Goal: Task Accomplishment & Management: Manage account settings

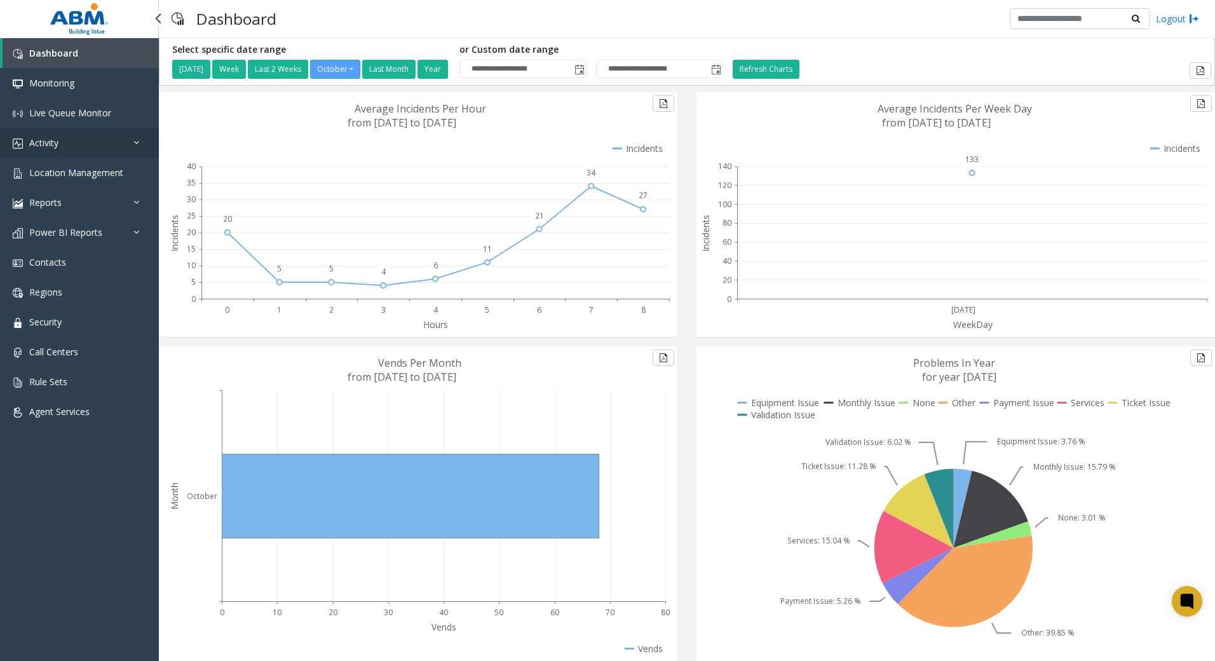
click at [58, 140] on span "Activity" at bounding box center [43, 143] width 29 height 12
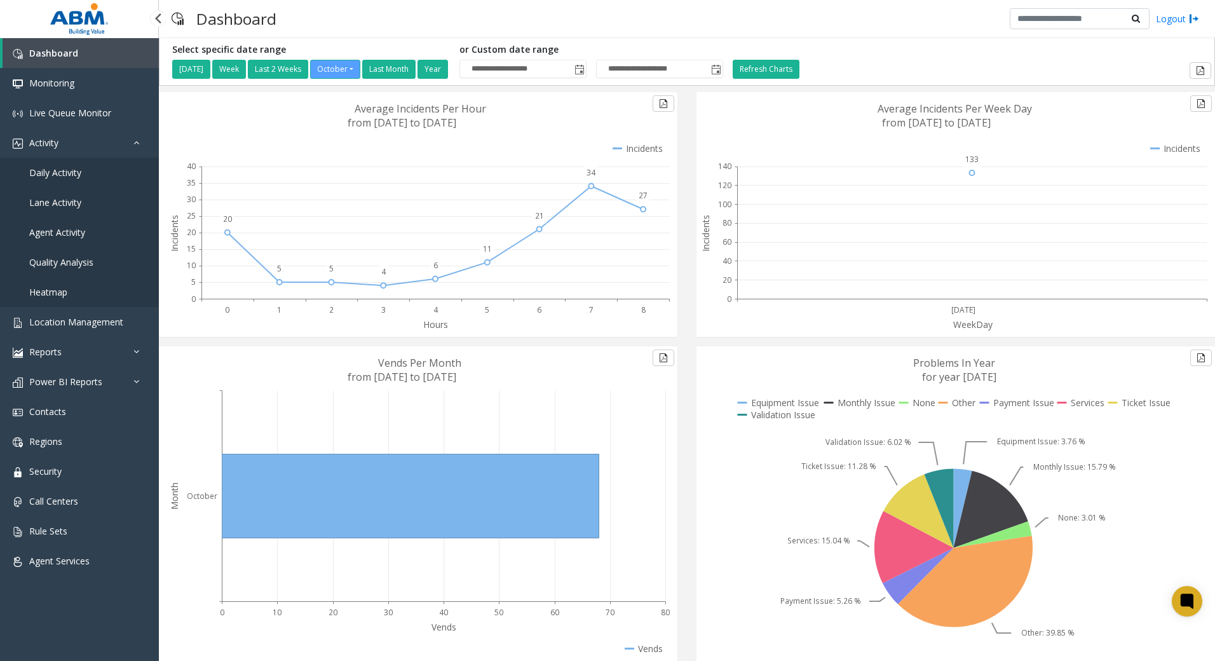
click at [61, 170] on span "Daily Activity" at bounding box center [55, 172] width 52 height 12
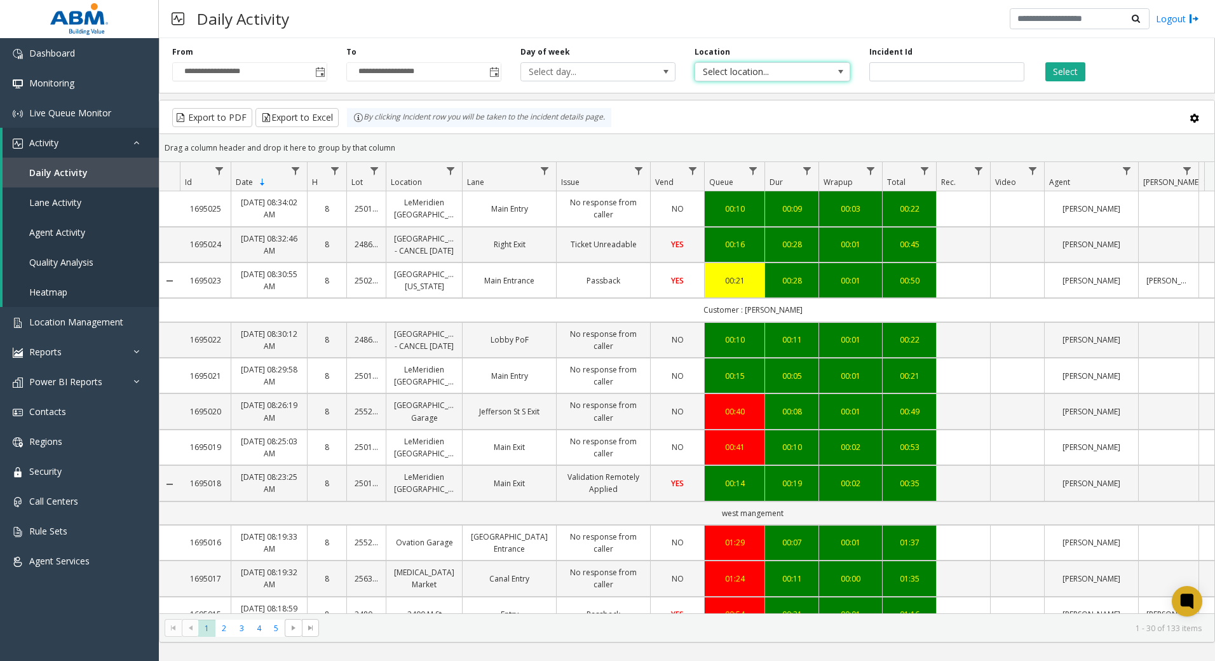
click at [782, 68] on span "Select location..." at bounding box center [756, 72] width 123 height 18
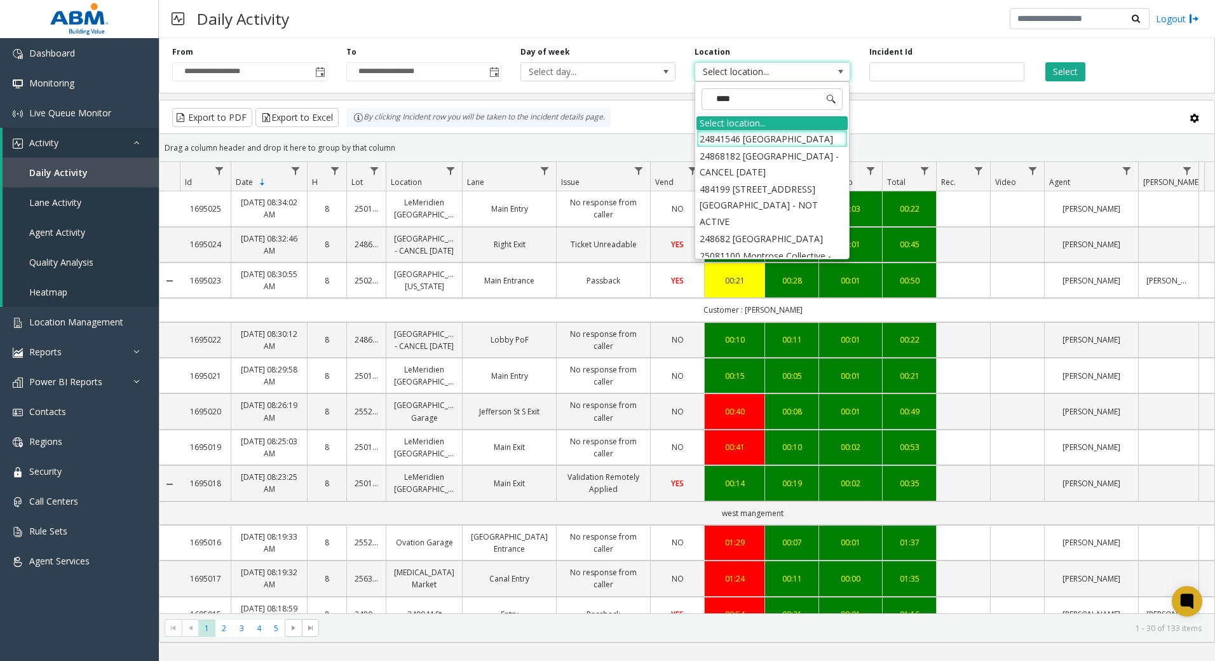
type input "*****"
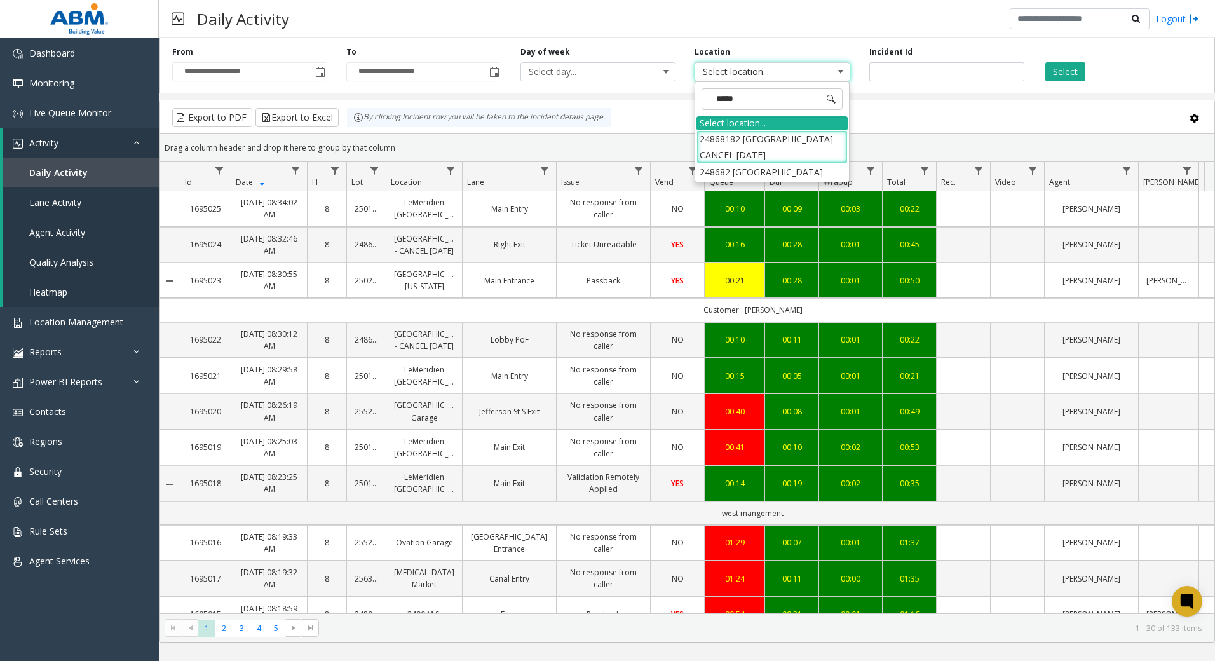
click at [785, 142] on li "24868182 [GEOGRAPHIC_DATA] - CANCEL [DATE]" at bounding box center [771, 146] width 151 height 33
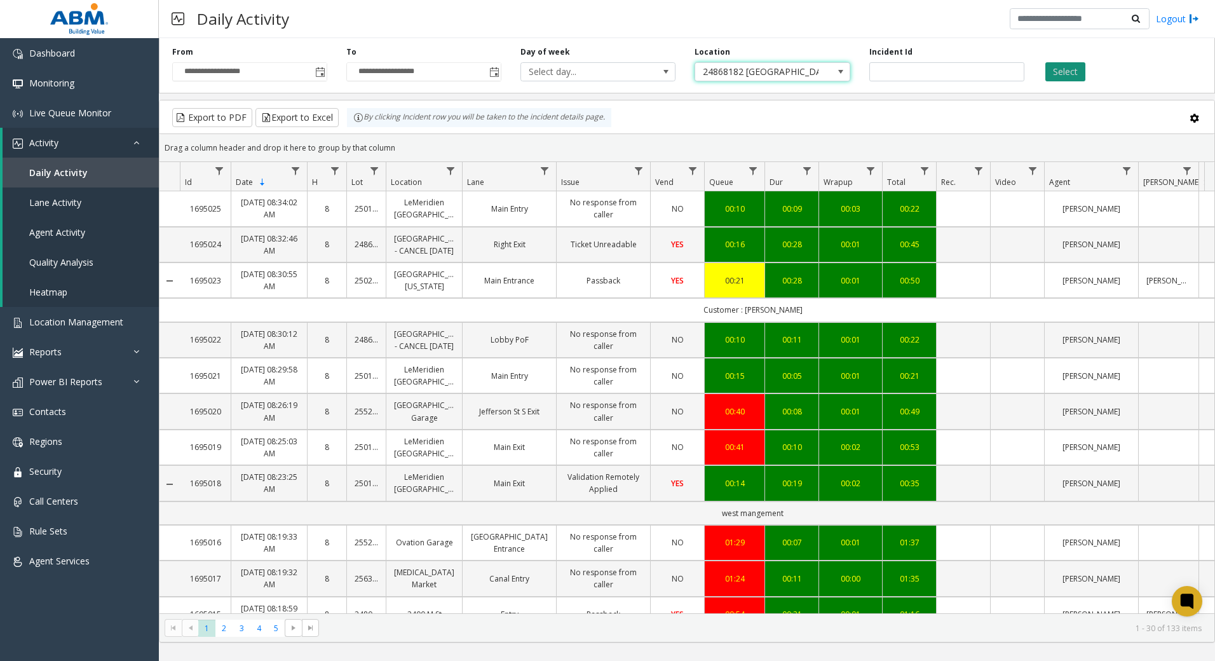
click at [1072, 71] on button "Select" at bounding box center [1065, 71] width 40 height 19
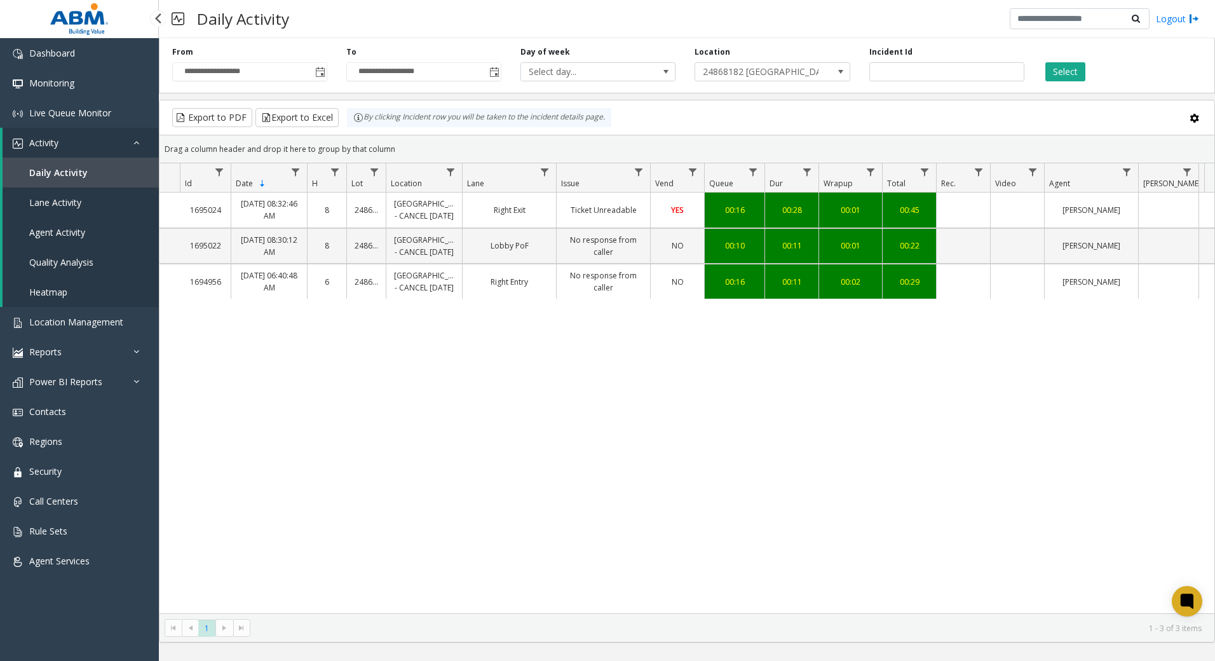
click at [61, 179] on link "Daily Activity" at bounding box center [81, 173] width 156 height 30
click at [79, 334] on link "Location Management" at bounding box center [79, 322] width 159 height 30
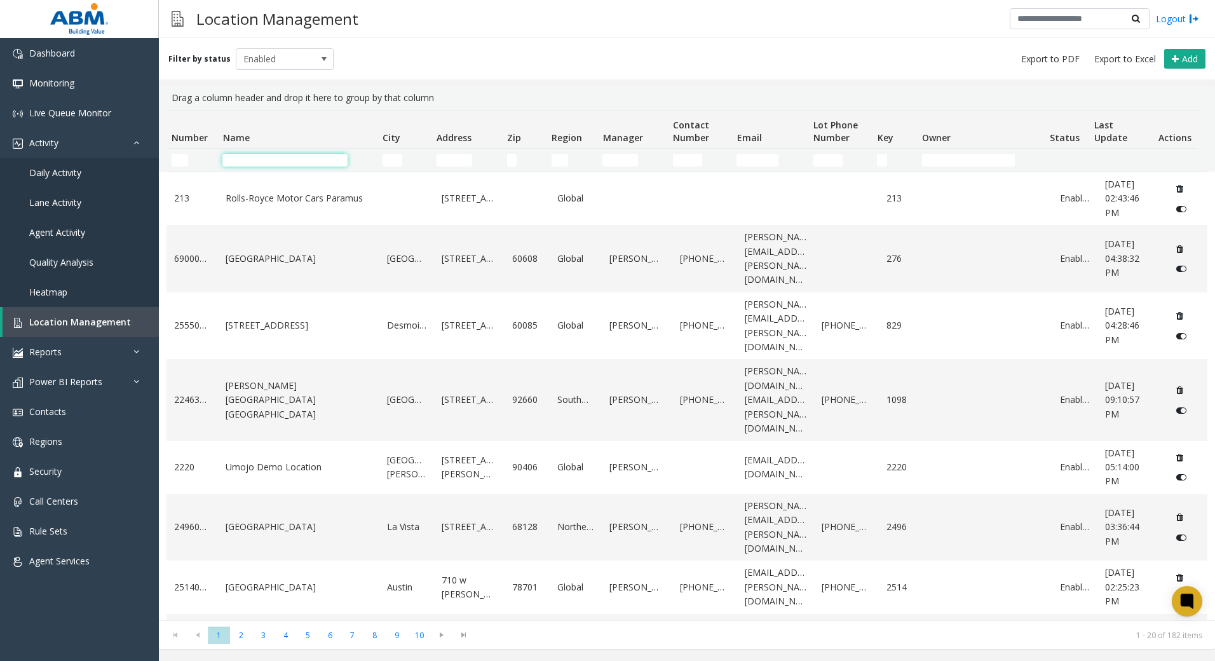
click at [265, 161] on input "Name Filter" at bounding box center [284, 160] width 125 height 13
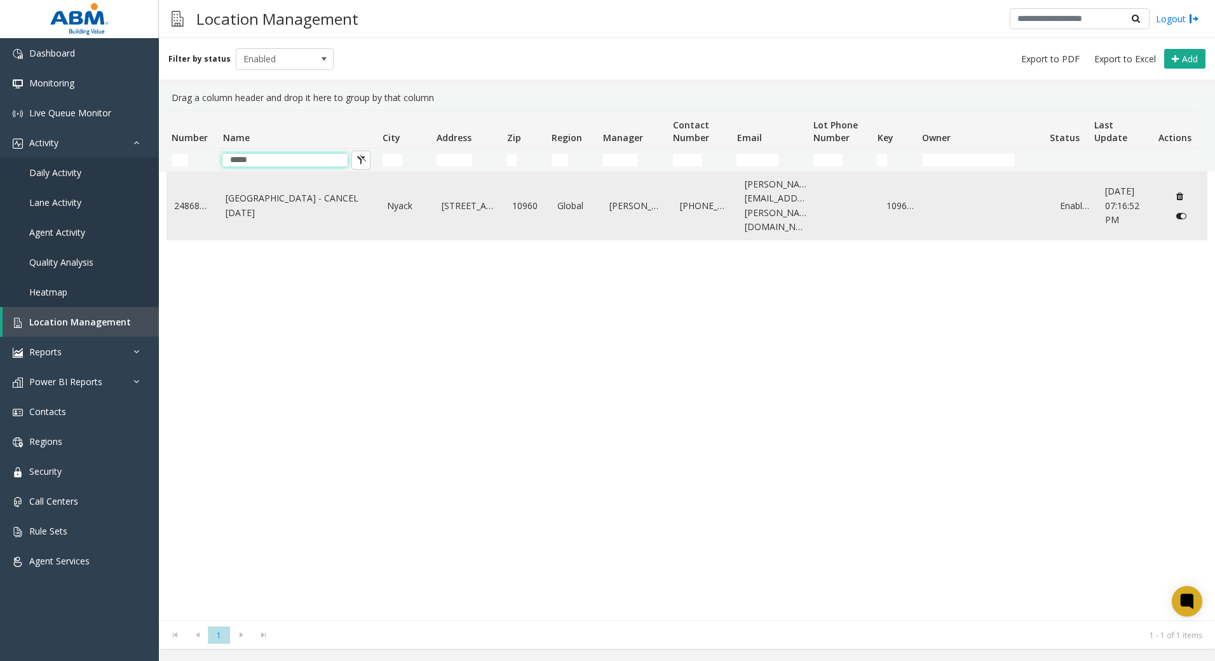
type input "*****"
click at [288, 196] on link "[GEOGRAPHIC_DATA] - CANCEL [DATE]" at bounding box center [299, 205] width 146 height 29
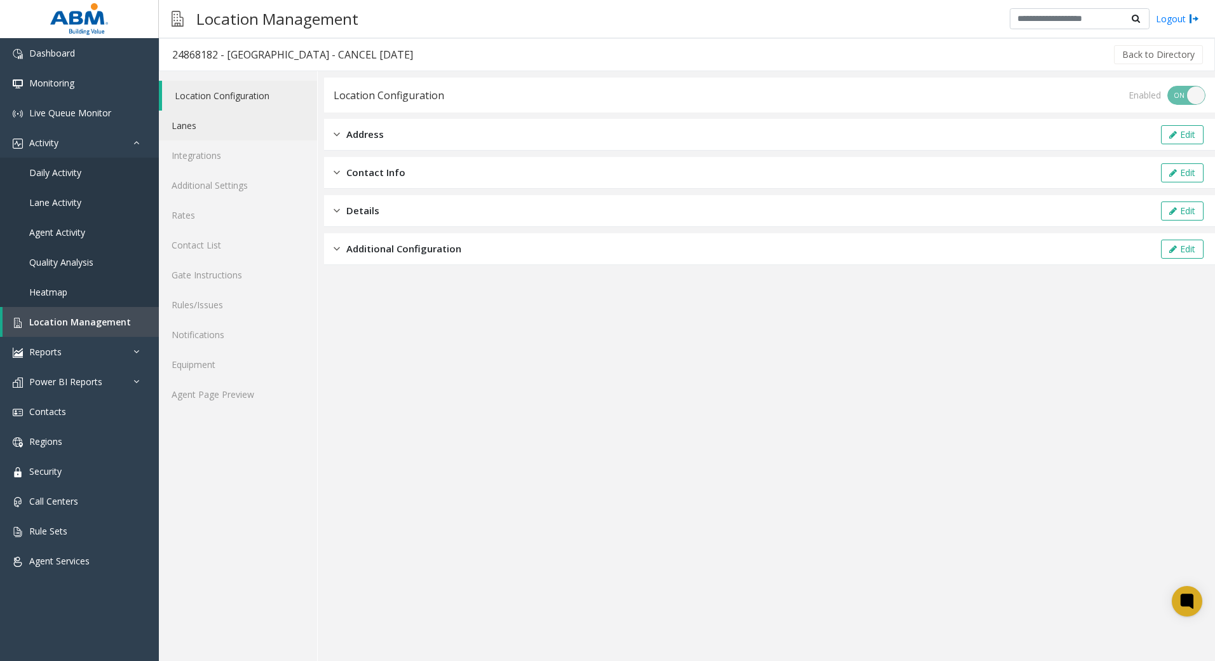
click at [230, 128] on link "Lanes" at bounding box center [238, 126] width 158 height 30
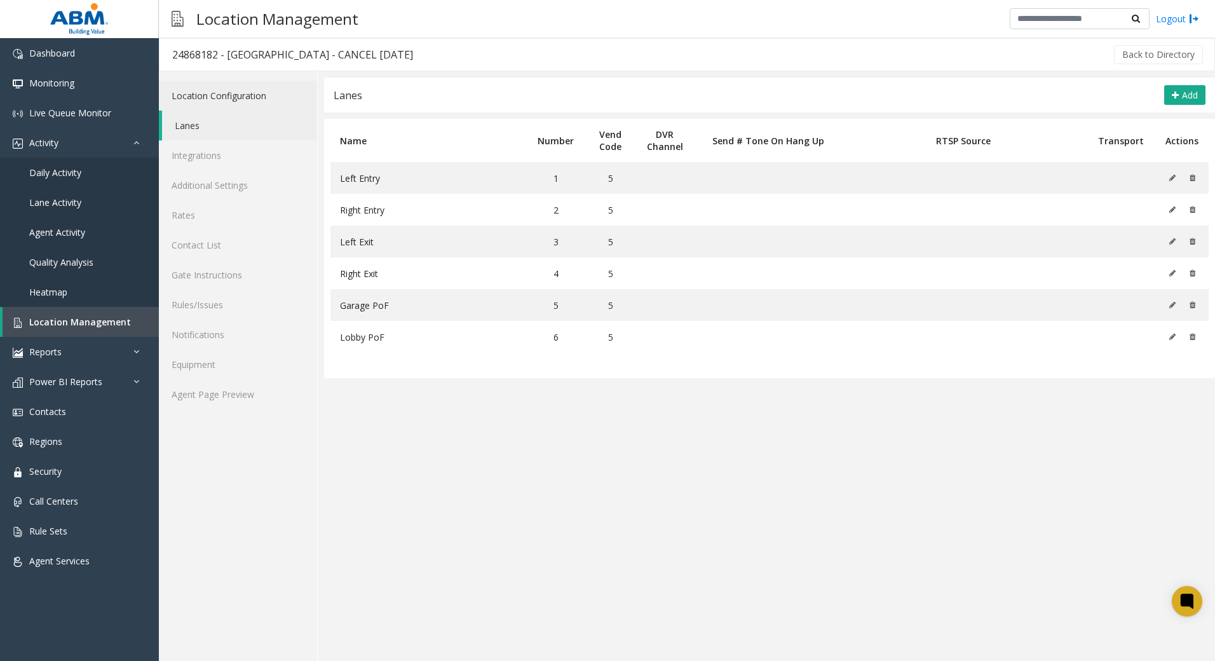
click at [231, 98] on link "Location Configuration" at bounding box center [238, 96] width 158 height 30
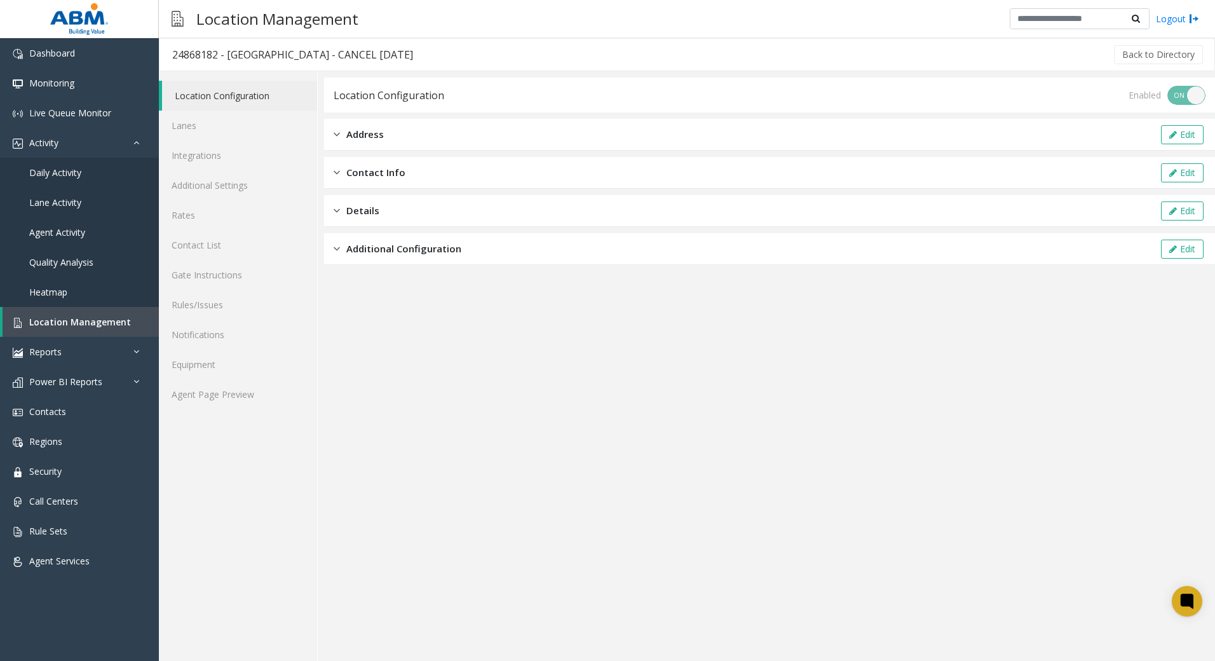
click at [1191, 96] on div "Enabled ON OFF" at bounding box center [1167, 95] width 77 height 19
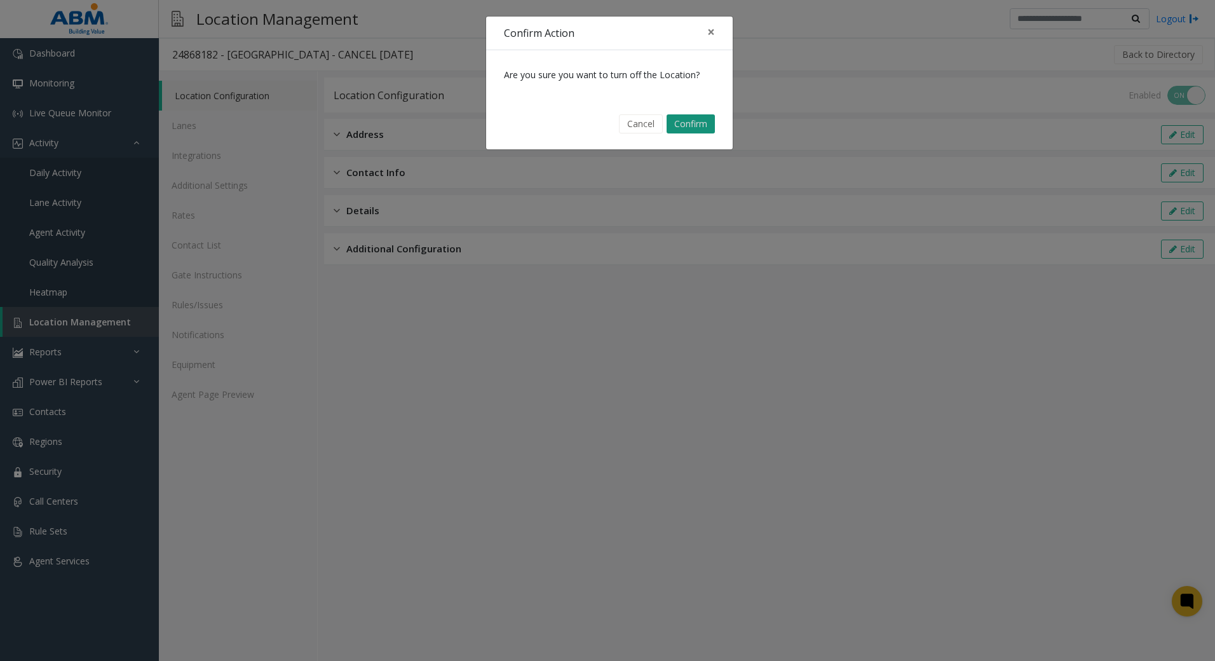
click at [696, 128] on button "Confirm" at bounding box center [691, 123] width 48 height 19
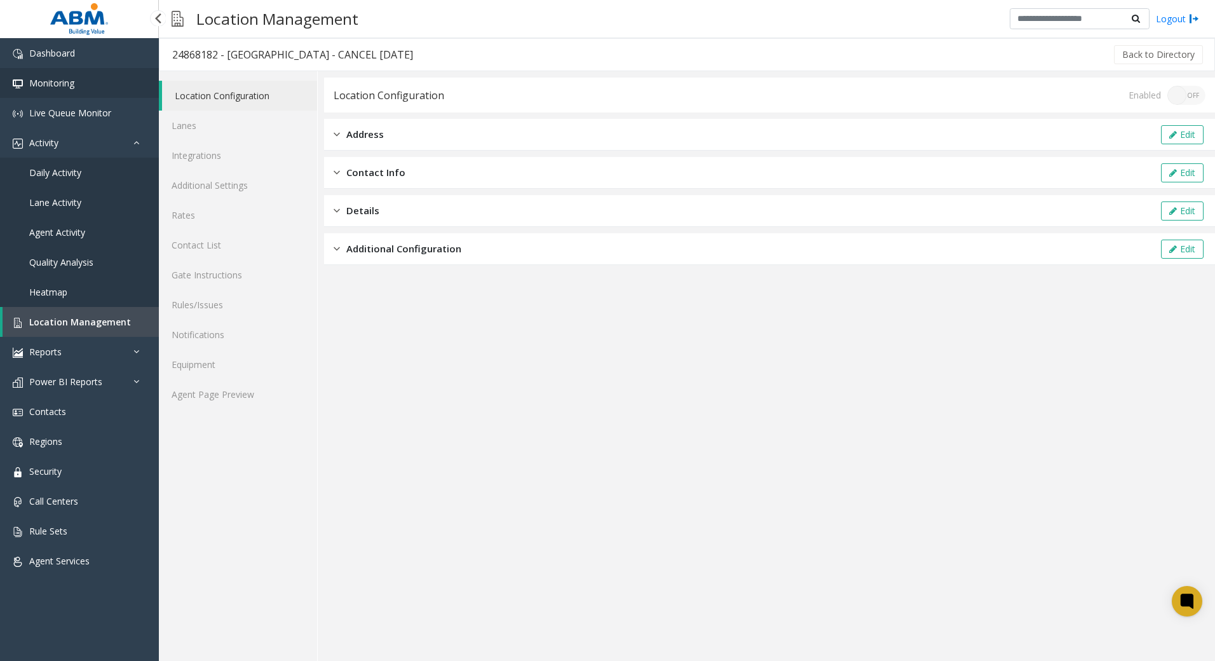
click at [109, 87] on link "Monitoring" at bounding box center [79, 83] width 159 height 30
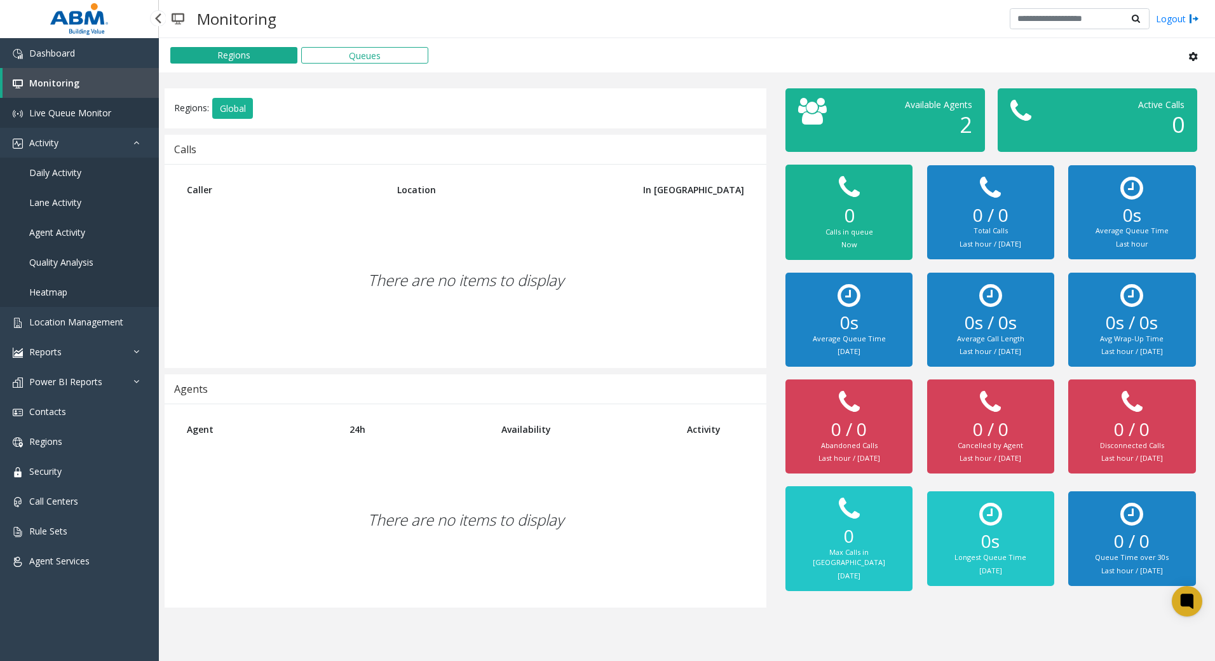
click at [109, 105] on link "Live Queue Monitor" at bounding box center [79, 113] width 159 height 30
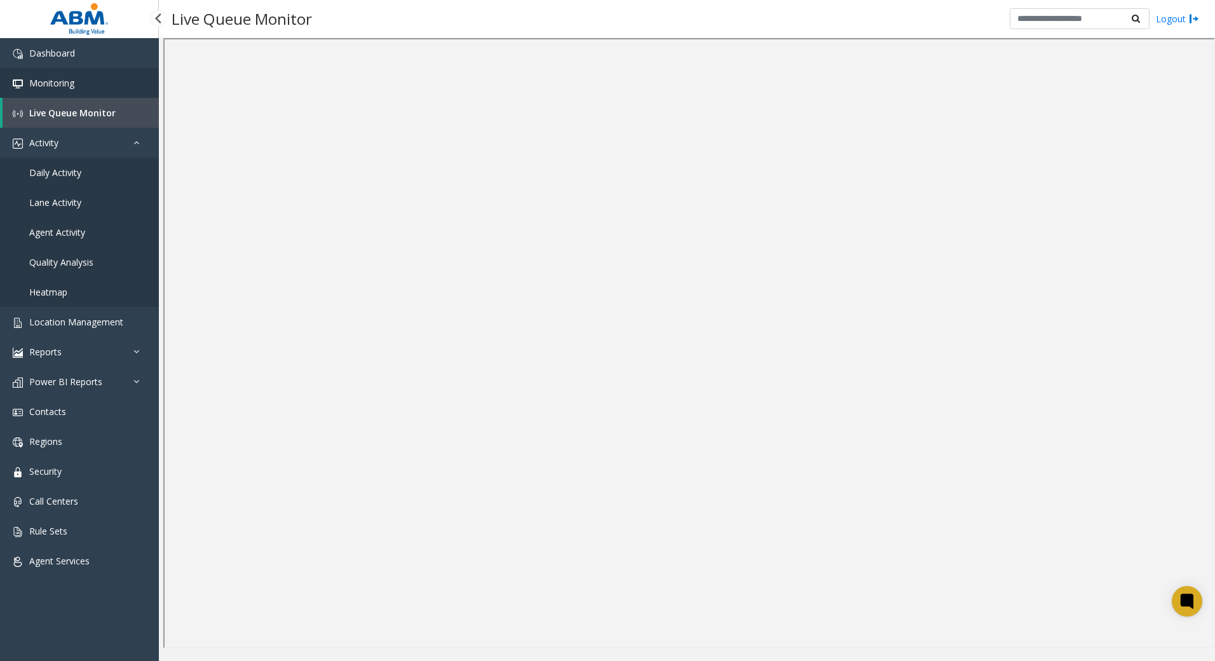
click at [60, 81] on span "Monitoring" at bounding box center [51, 83] width 45 height 12
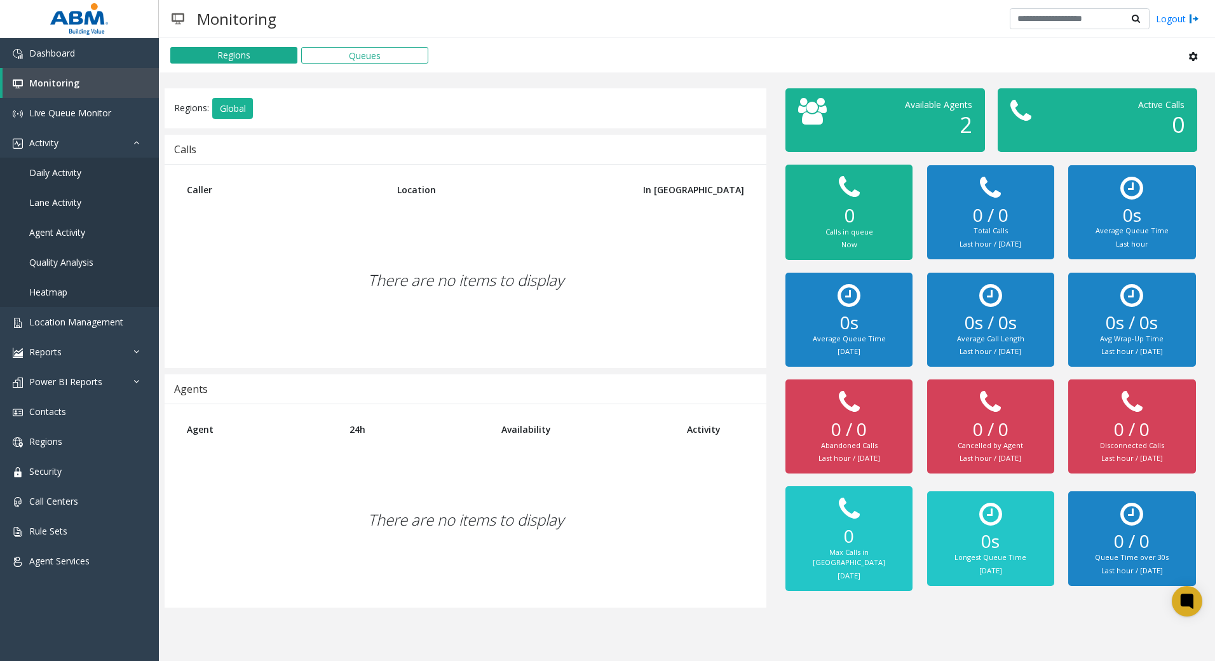
click at [354, 602] on div "Agent 24h Availability Activity There are no items to display" at bounding box center [466, 506] width 602 height 204
click at [84, 322] on span "Location Management" at bounding box center [76, 322] width 94 height 12
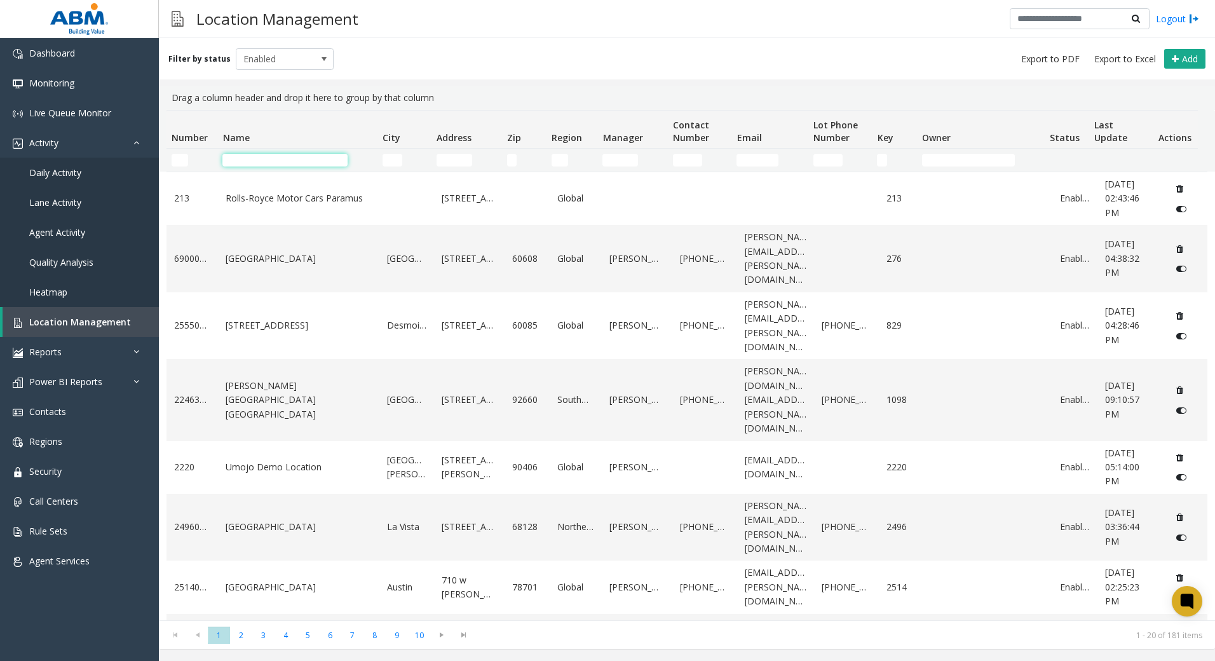
click at [304, 166] on input "Name Filter" at bounding box center [284, 160] width 125 height 13
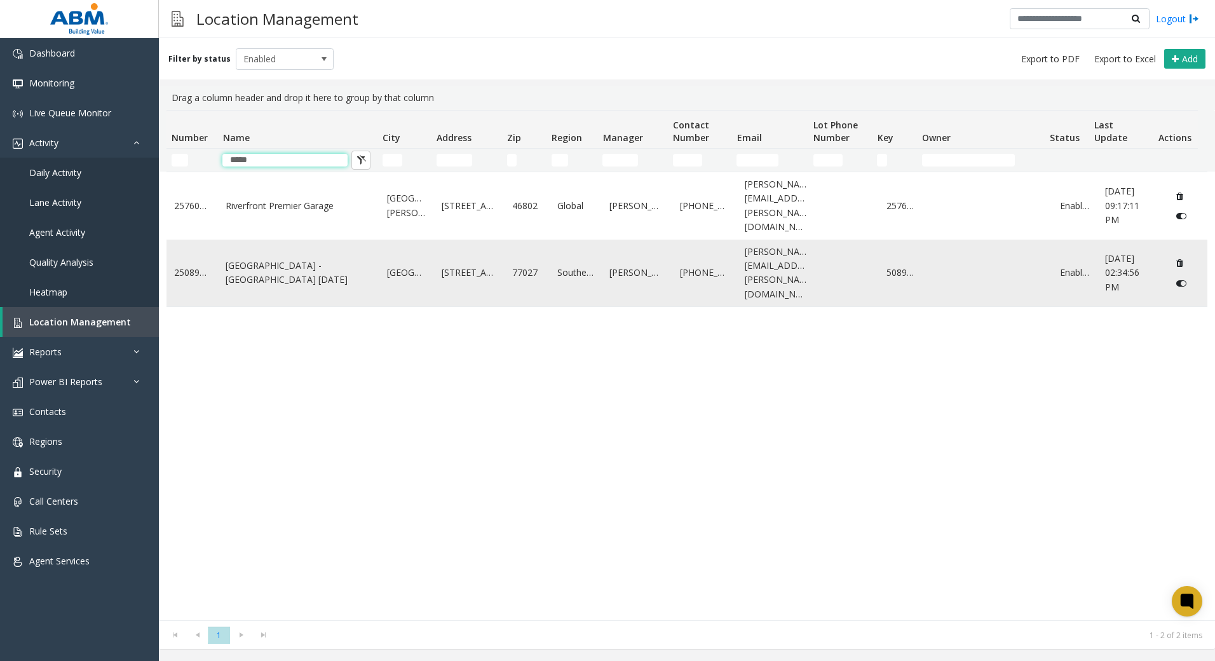
type input "*****"
click at [283, 259] on link "[GEOGRAPHIC_DATA] - [GEOGRAPHIC_DATA] [DATE]" at bounding box center [299, 273] width 146 height 29
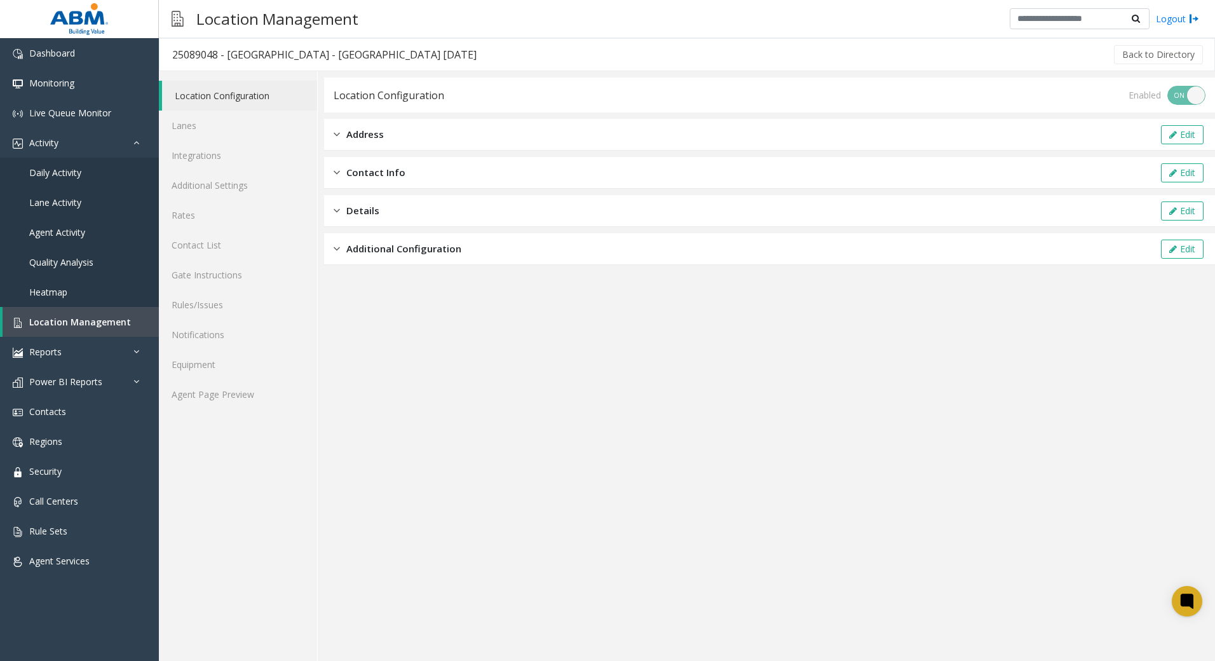
click at [1190, 95] on div "Enabled ON OFF" at bounding box center [1167, 95] width 77 height 19
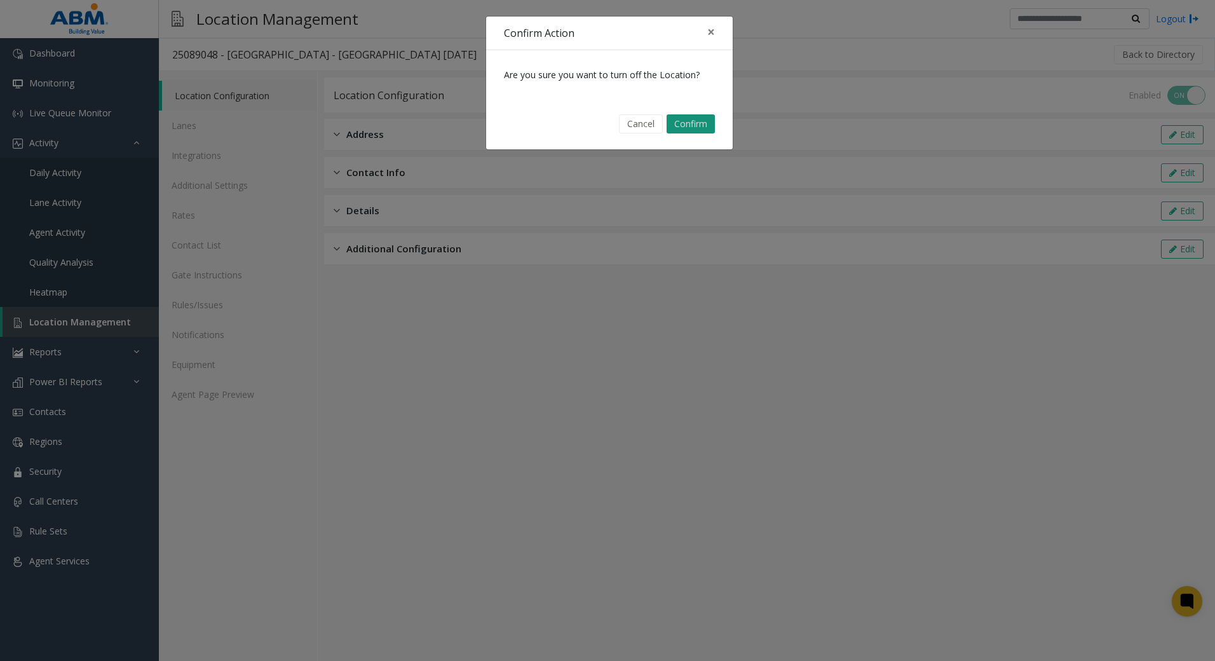
click at [692, 123] on button "Confirm" at bounding box center [691, 123] width 48 height 19
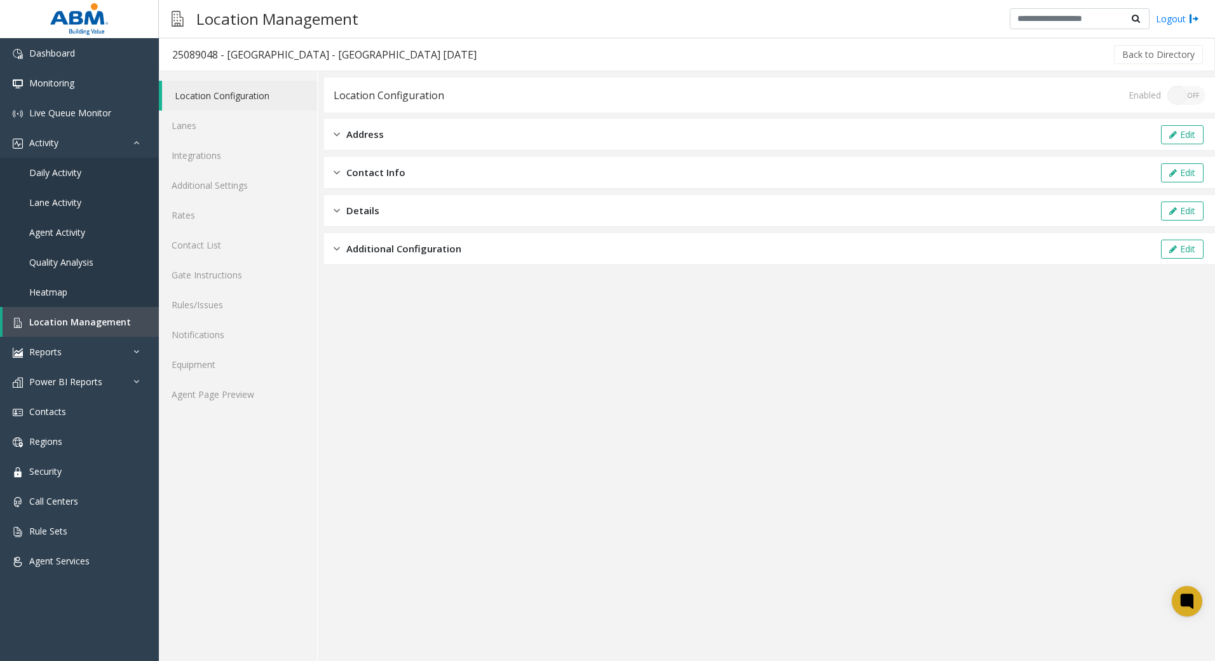
click at [1183, 97] on div "Enabled ON OFF" at bounding box center [1167, 95] width 77 height 19
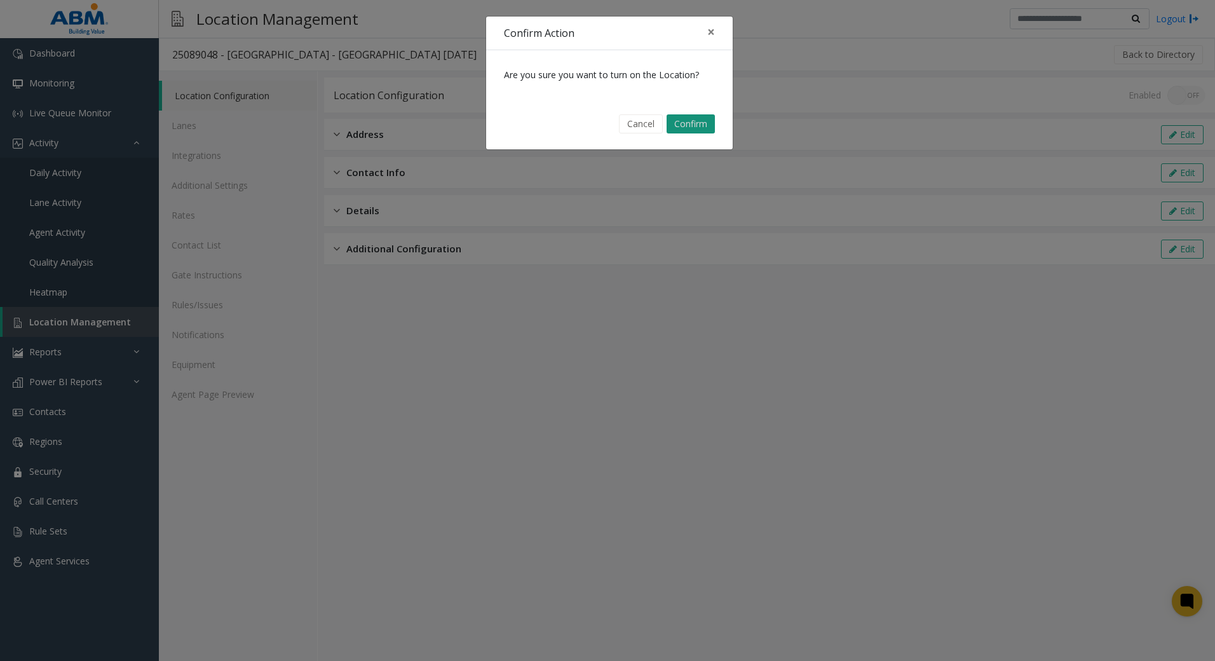
click at [684, 127] on button "Confirm" at bounding box center [691, 123] width 48 height 19
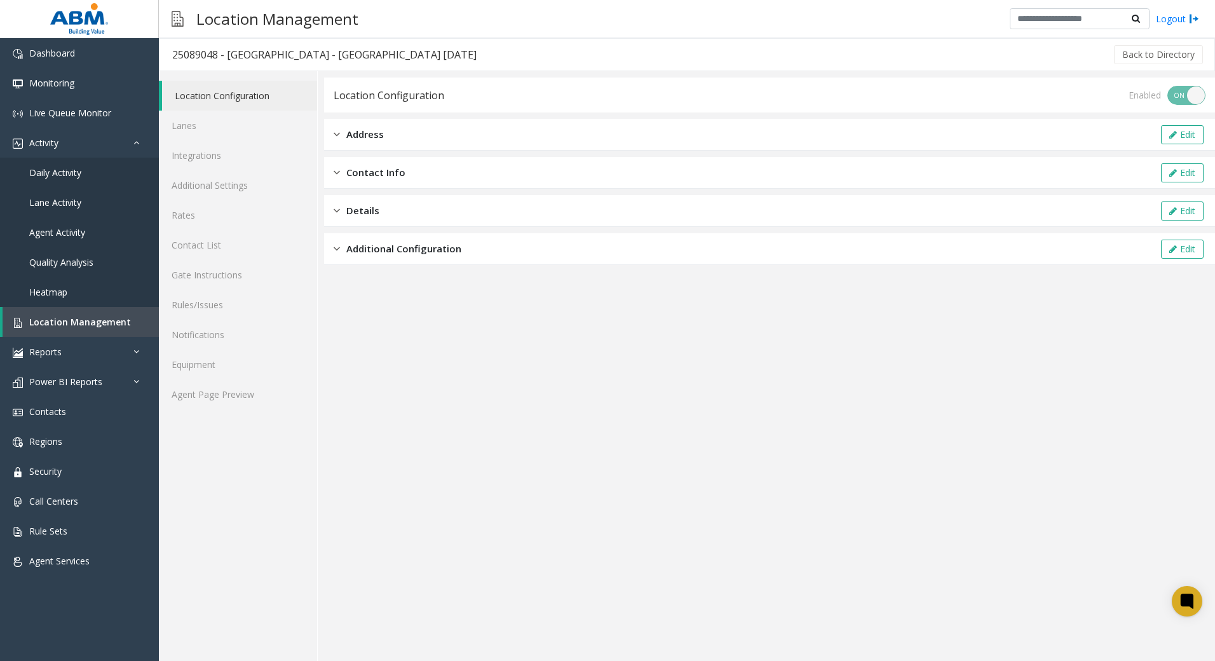
click at [1191, 95] on div "Enabled ON OFF" at bounding box center [1167, 95] width 77 height 19
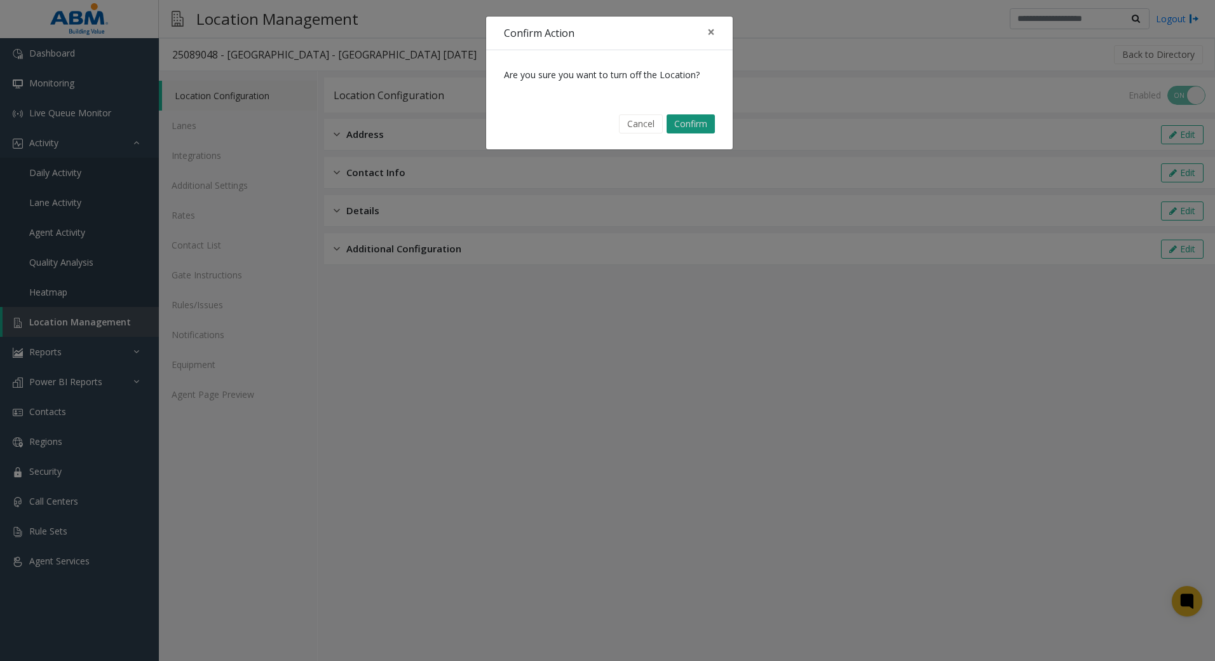
click at [696, 125] on button "Confirm" at bounding box center [691, 123] width 48 height 19
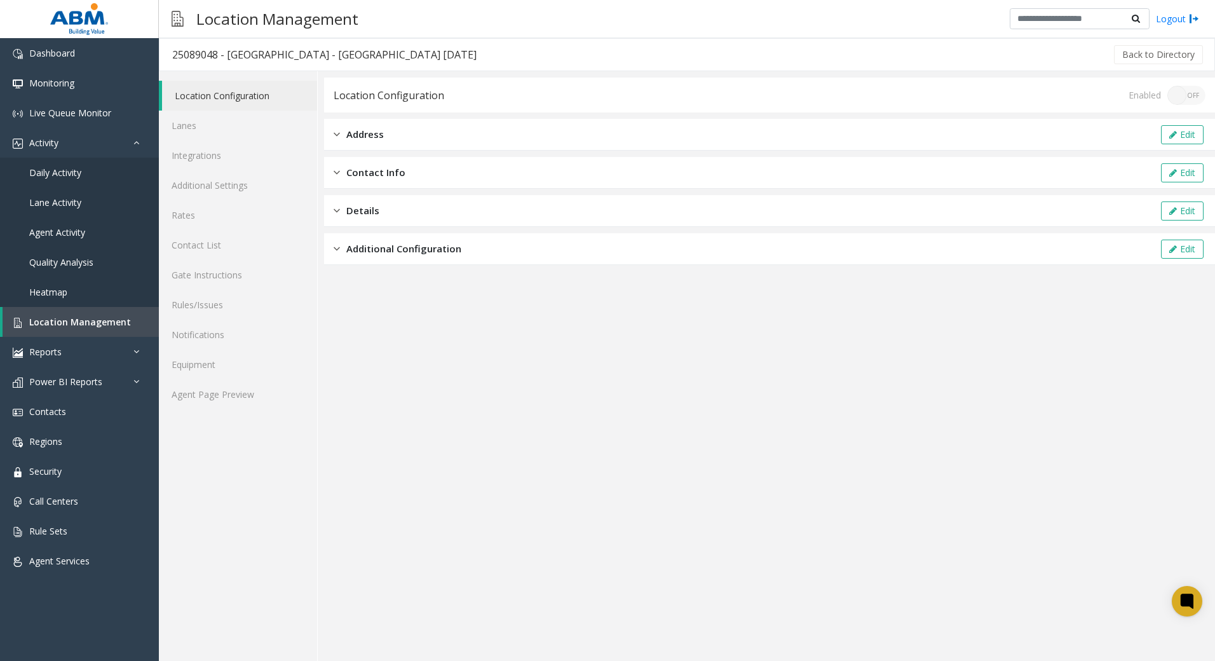
click at [1082, 369] on app-location-configuration "Location Configuration Enabled ON OFF Address Edit Contact Info Edit Details Ed…" at bounding box center [769, 369] width 891 height 583
click at [56, 48] on span "Dashboard" at bounding box center [52, 53] width 46 height 12
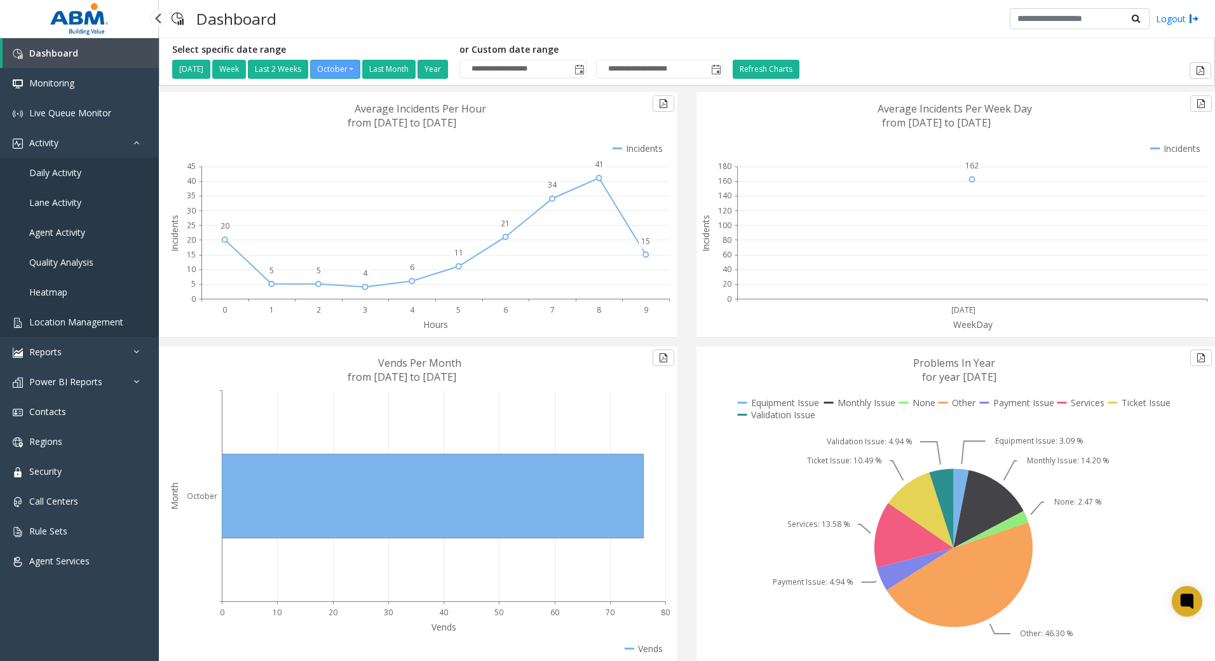
click at [88, 327] on span "Location Management" at bounding box center [76, 322] width 94 height 12
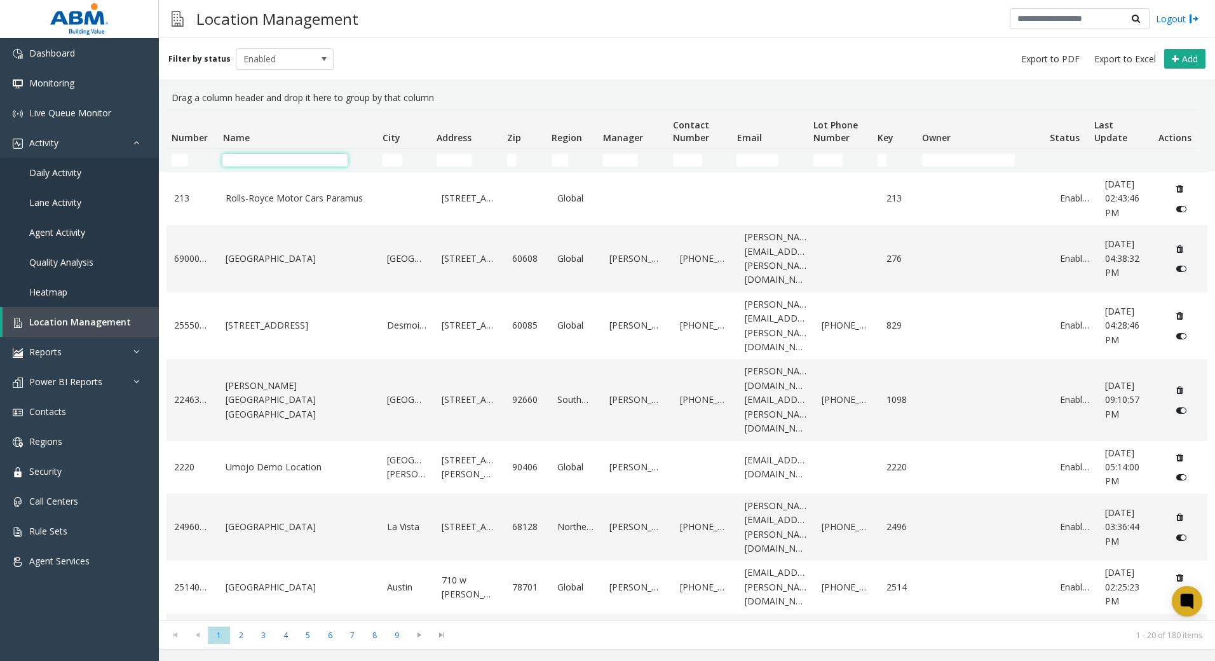
click at [286, 161] on input "Name Filter" at bounding box center [284, 160] width 125 height 13
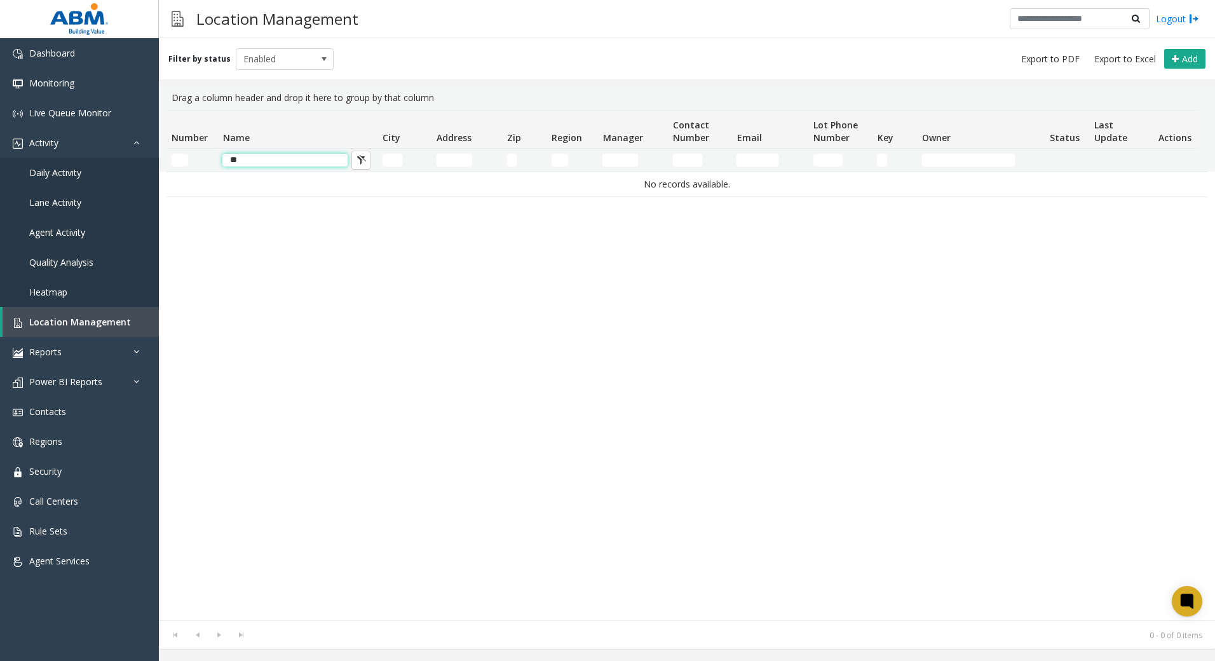
type input "*"
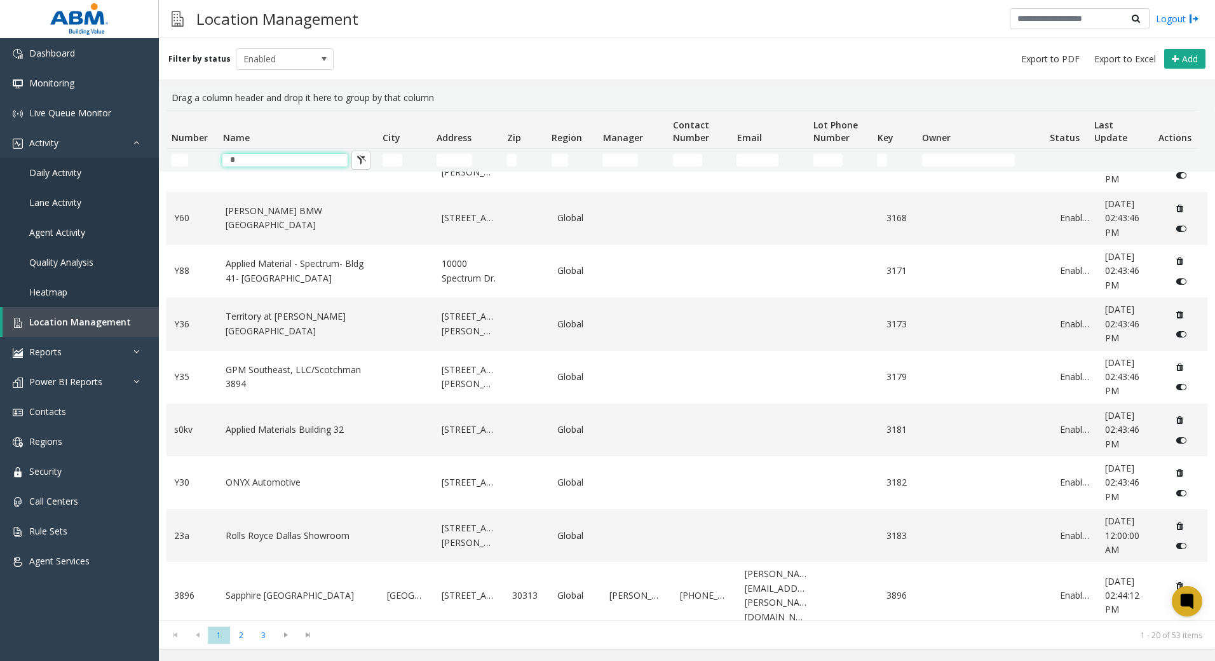
scroll to position [653, 0]
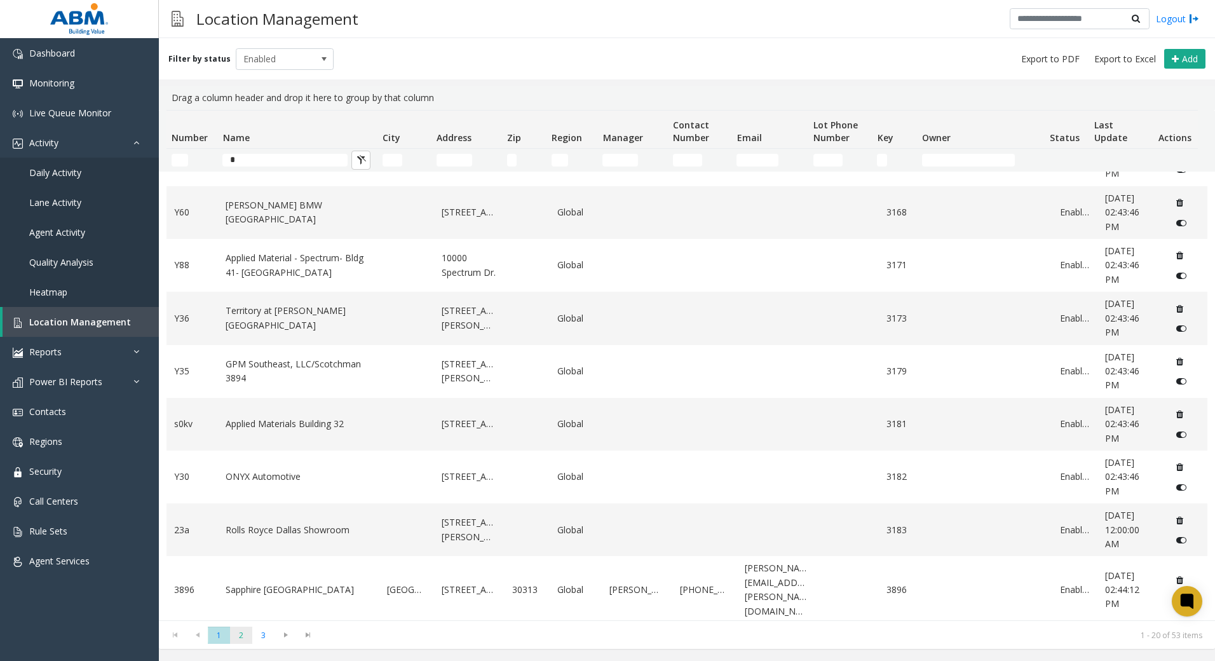
click at [243, 638] on span "2" at bounding box center [241, 635] width 22 height 17
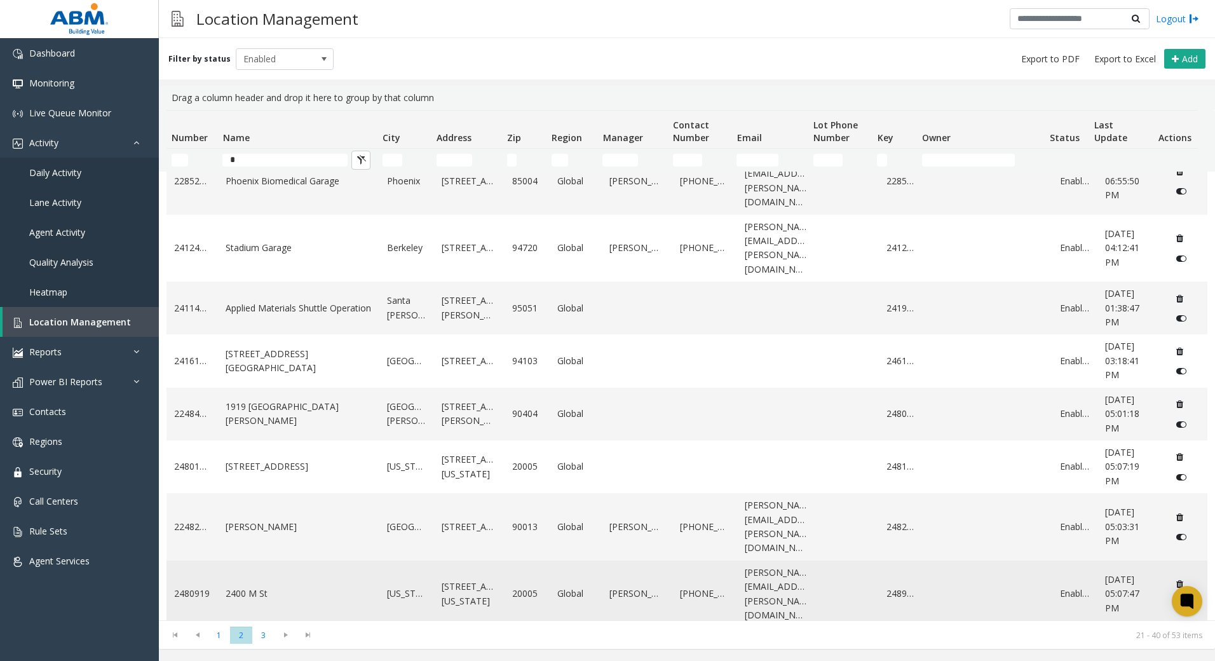
scroll to position [639, 0]
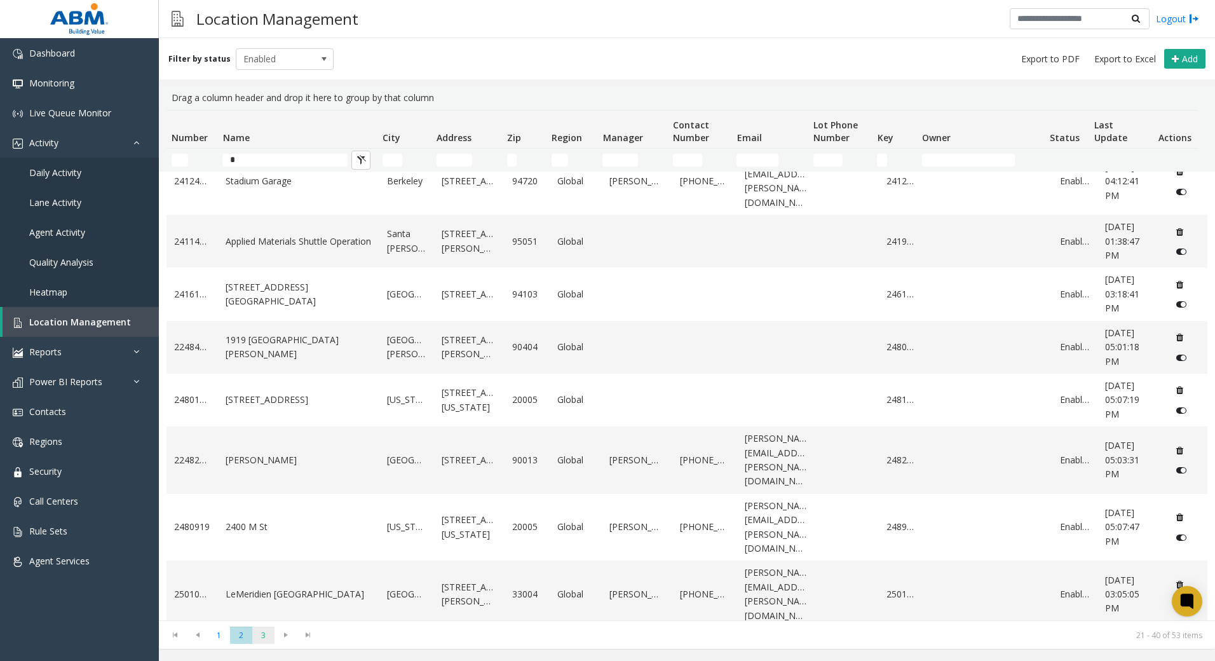
click at [269, 637] on span "3" at bounding box center [263, 635] width 22 height 17
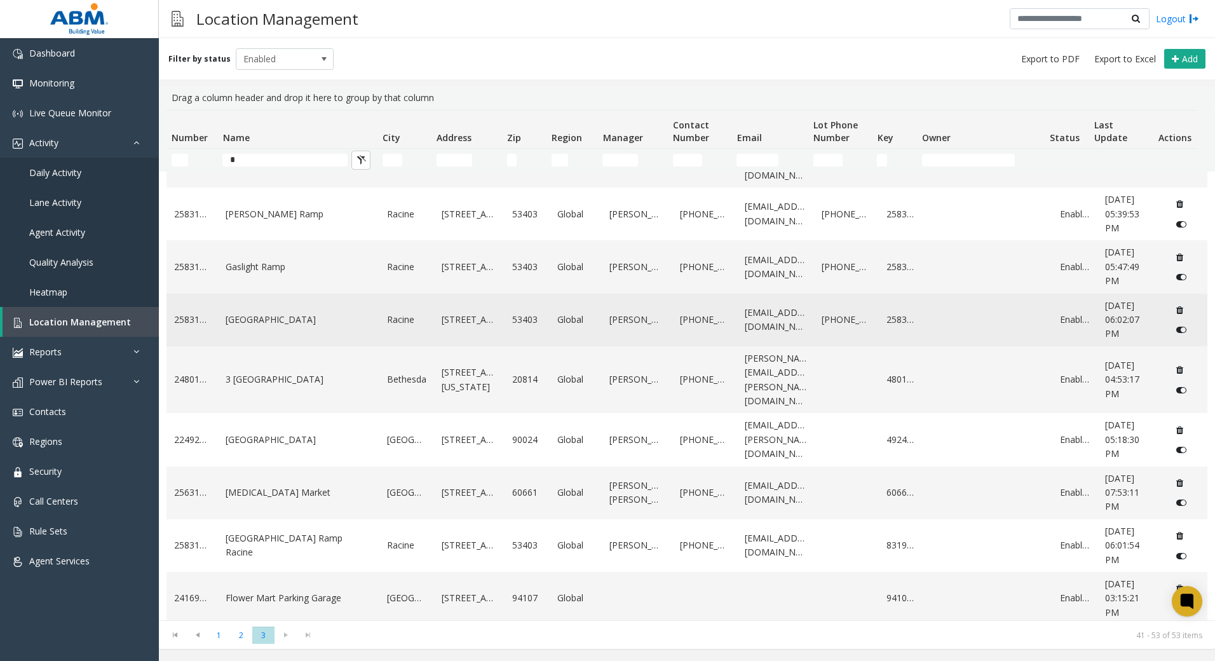
scroll to position [240, 0]
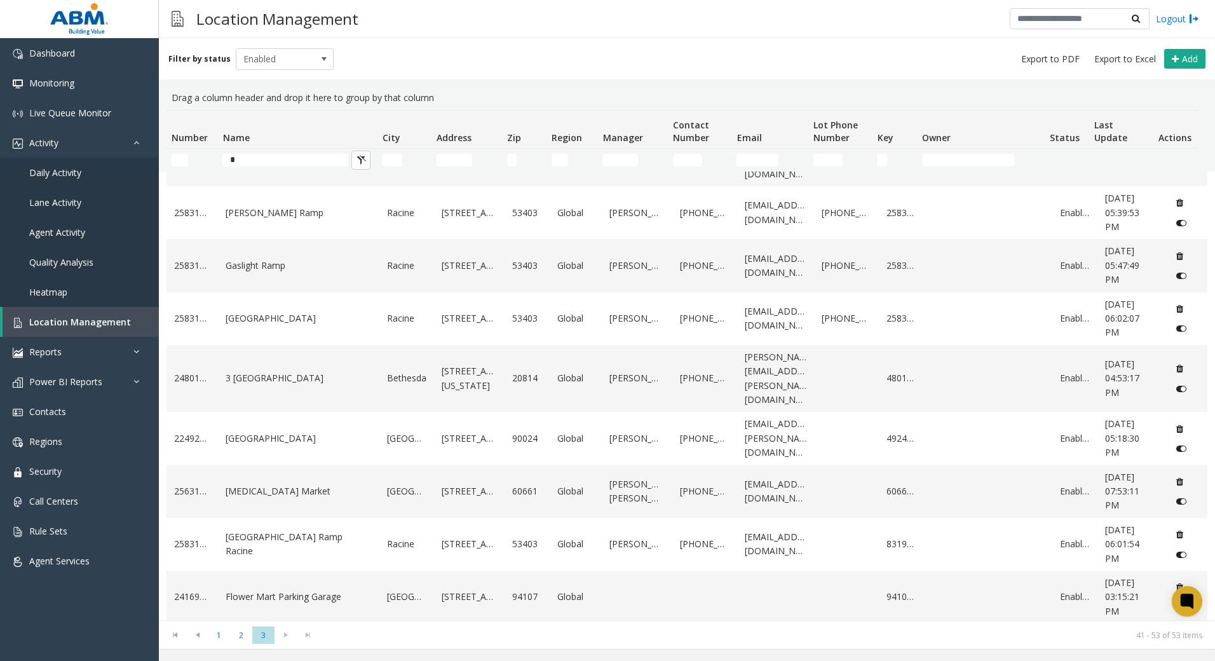
click at [284, 637] on kendo-pager-next-buttons at bounding box center [297, 635] width 44 height 18
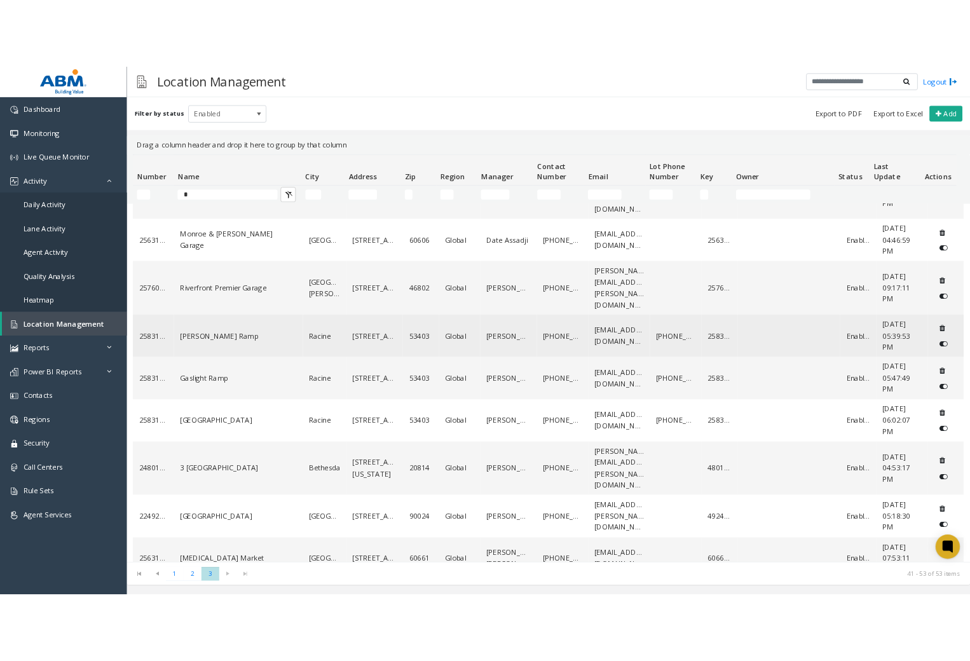
scroll to position [0, 0]
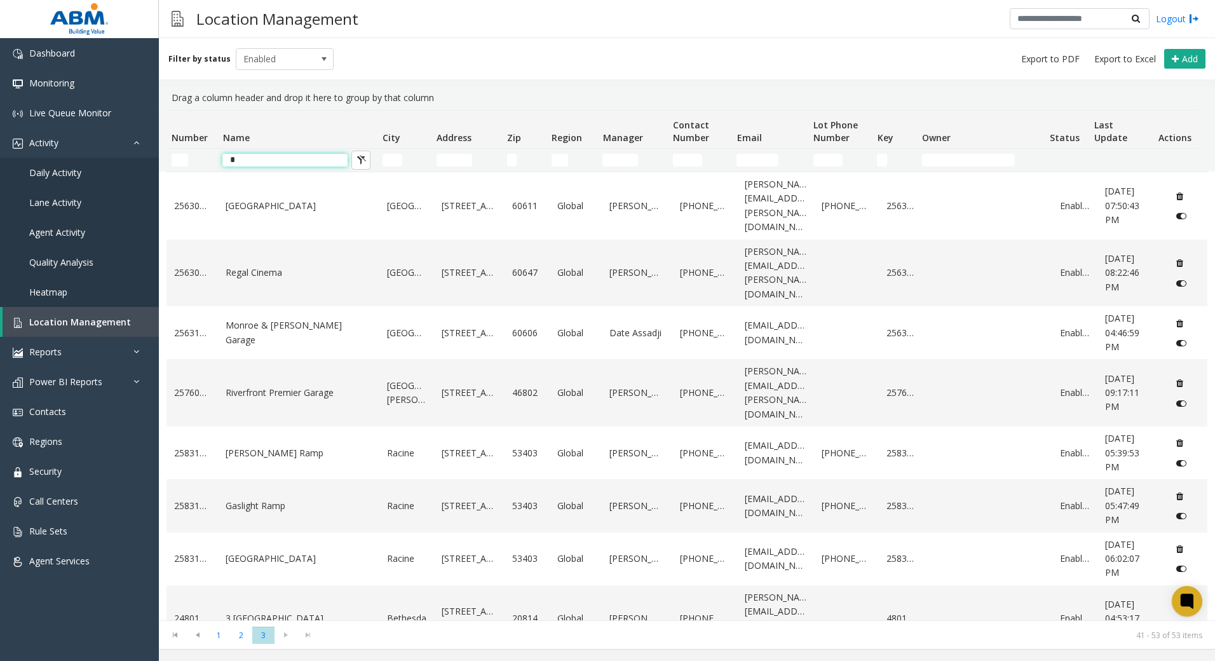
click at [259, 163] on input "*" at bounding box center [284, 160] width 125 height 13
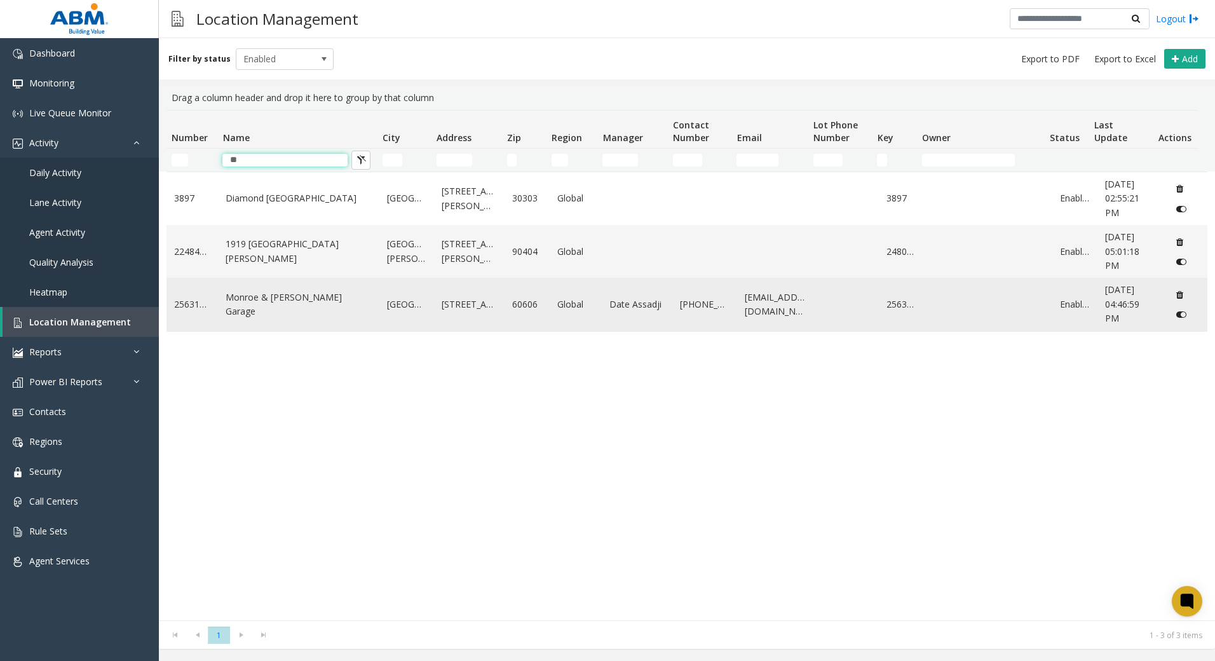
type input "*"
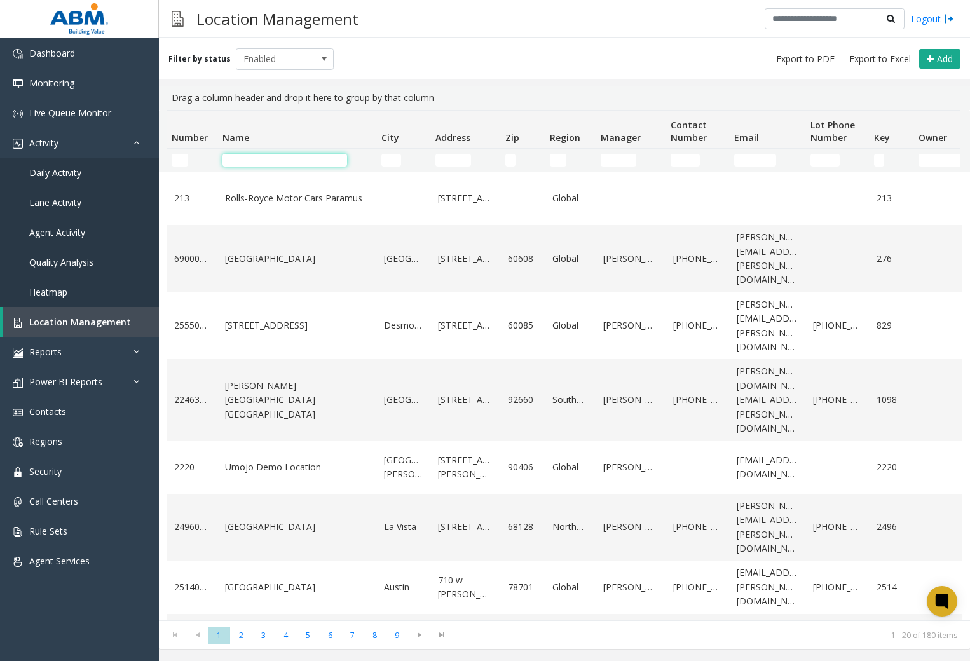
click at [296, 165] on input "Name Filter" at bounding box center [284, 160] width 125 height 13
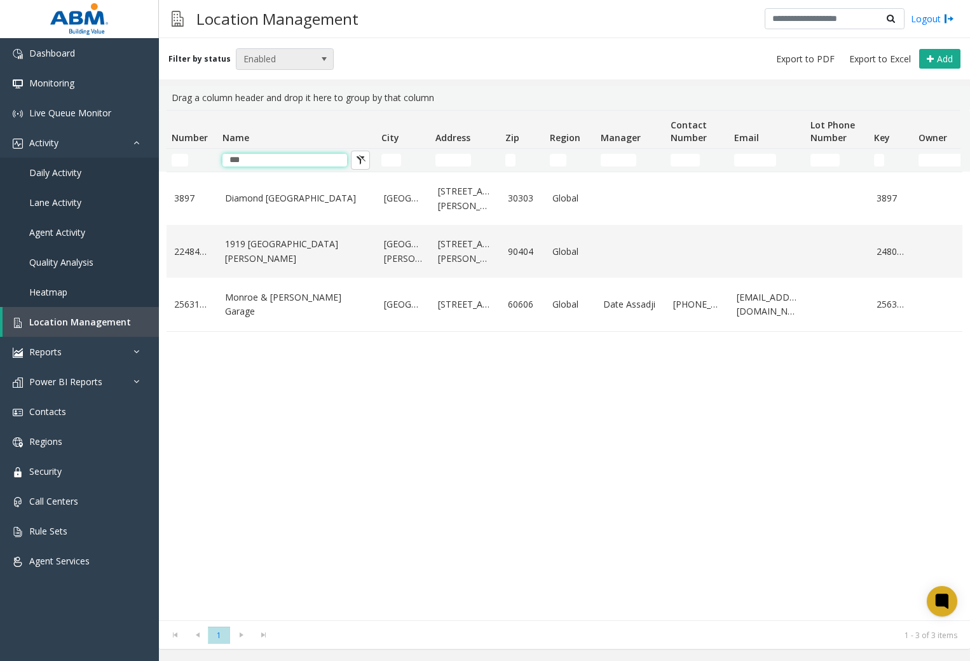
type input "***"
click at [319, 61] on span at bounding box center [324, 59] width 10 height 10
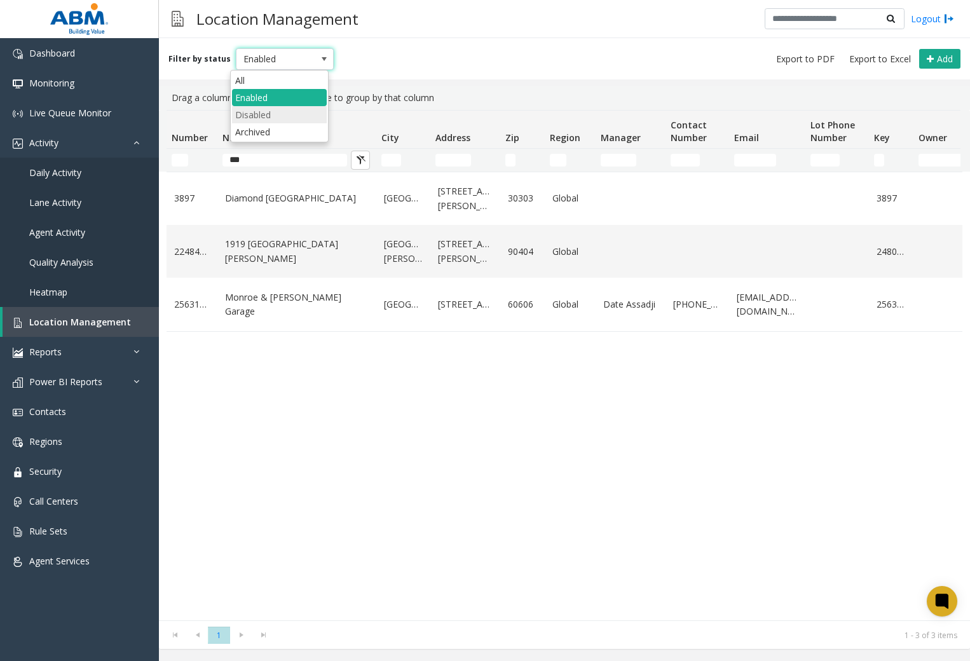
click at [258, 109] on li "Disabled" at bounding box center [279, 114] width 95 height 17
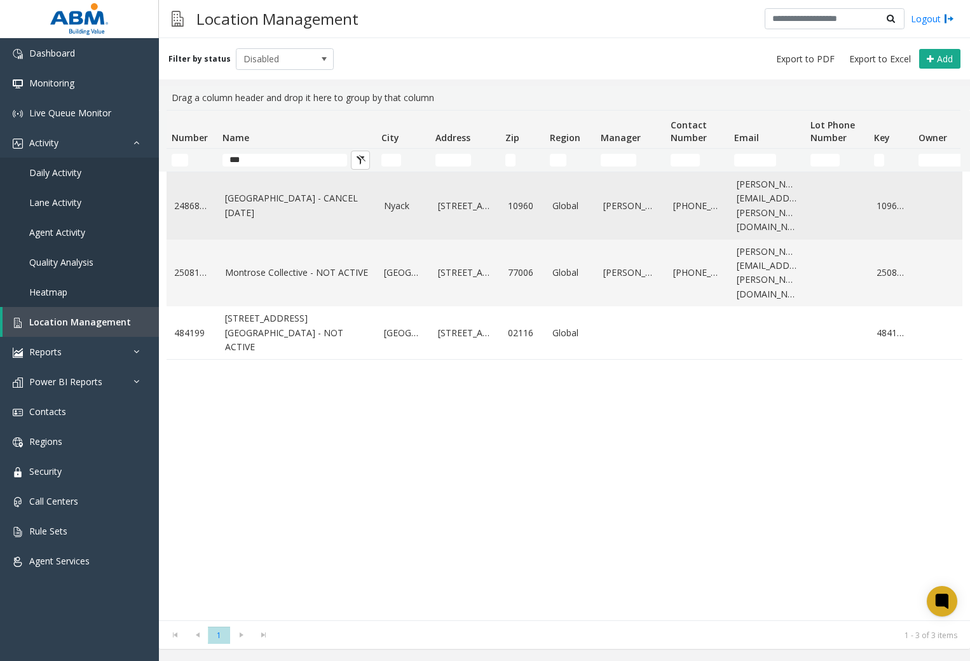
click at [248, 196] on link "[GEOGRAPHIC_DATA] - CANCEL [DATE]" at bounding box center [297, 205] width 144 height 29
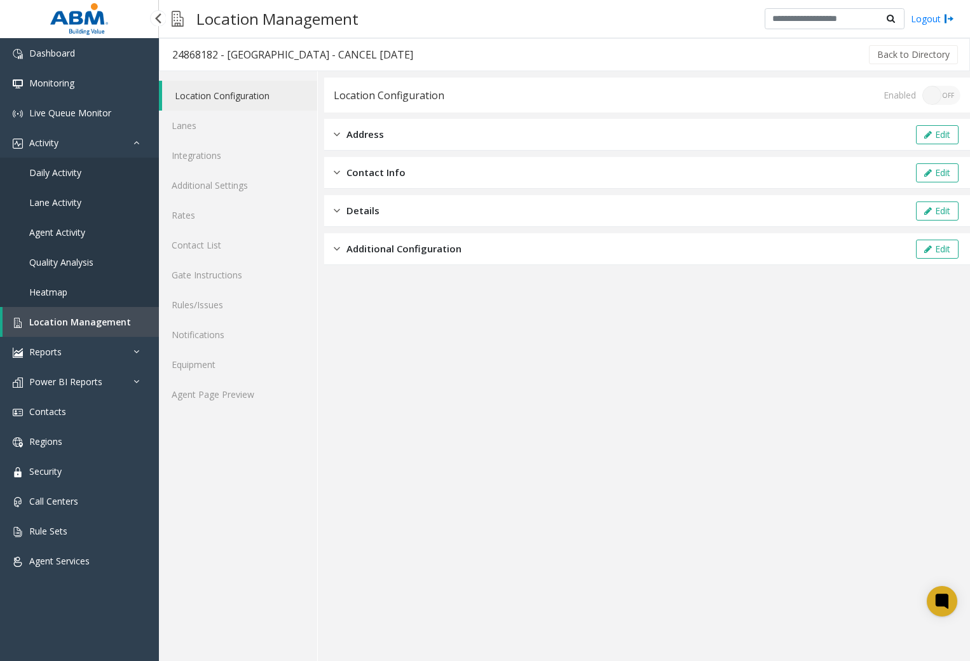
click at [97, 315] on link "Location Management" at bounding box center [81, 322] width 156 height 30
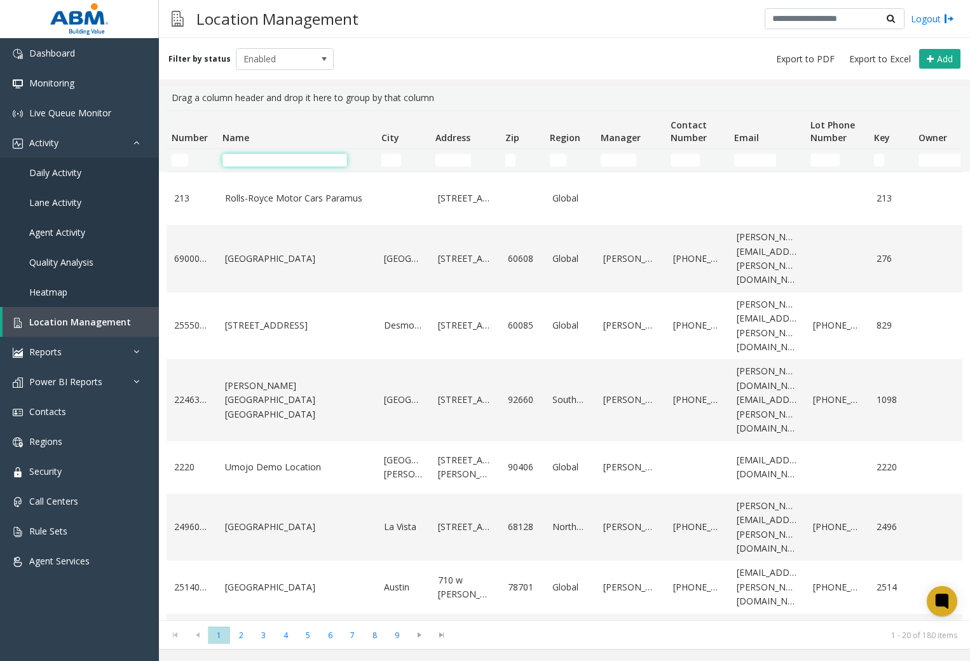
click at [266, 157] on input "Name Filter" at bounding box center [284, 160] width 125 height 13
click at [412, 67] on div "Filter by status Enabled Add" at bounding box center [564, 58] width 811 height 41
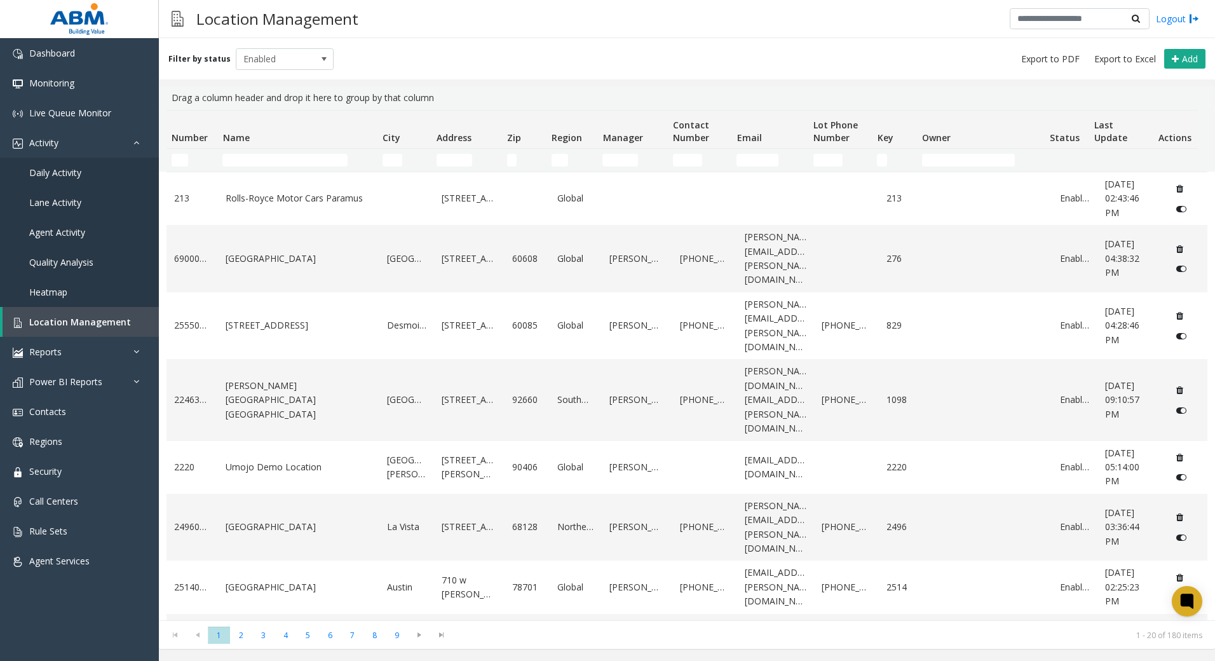
click at [1018, 659] on div "Filter by status Enabled Add Drag a column header and drop it here to group by …" at bounding box center [687, 349] width 1056 height 623
click at [81, 104] on link "Live Queue Monitor" at bounding box center [79, 113] width 159 height 30
